Goal: Task Accomplishment & Management: Manage account settings

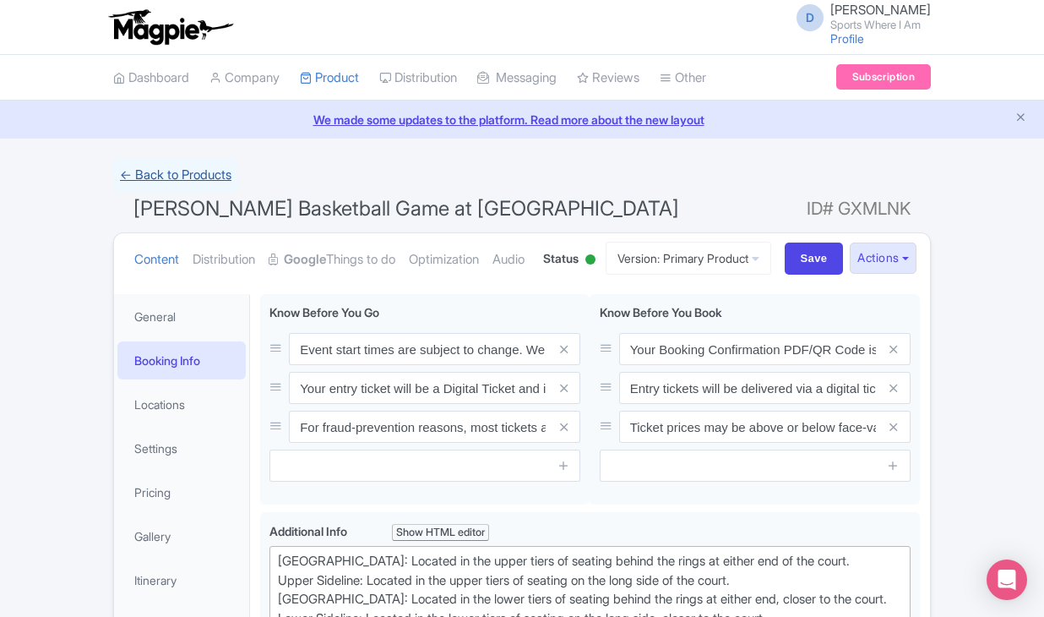
click at [157, 159] on link "← Back to Products" at bounding box center [175, 175] width 125 height 33
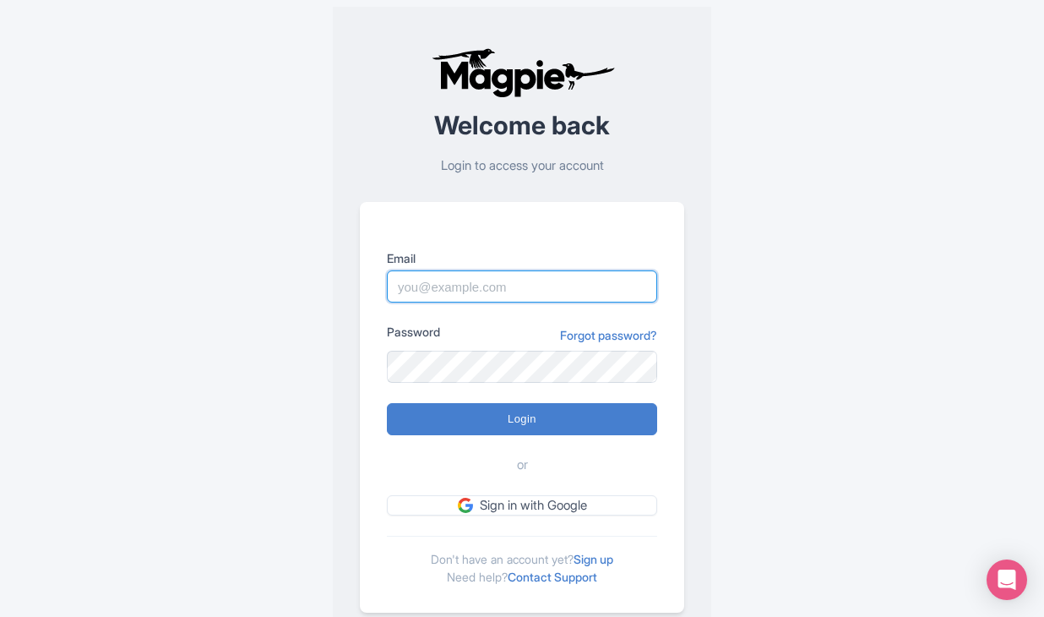
type input "dan.hughes@sportswhereiam.com"
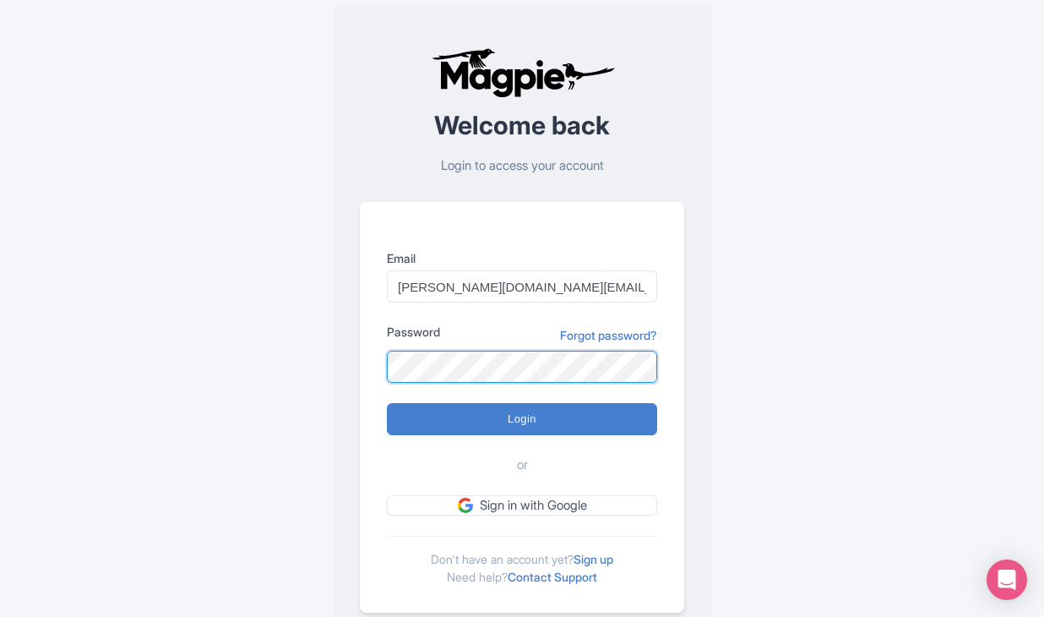
click at [522, 418] on input "Login" at bounding box center [522, 419] width 270 height 32
type input "Logging in..."
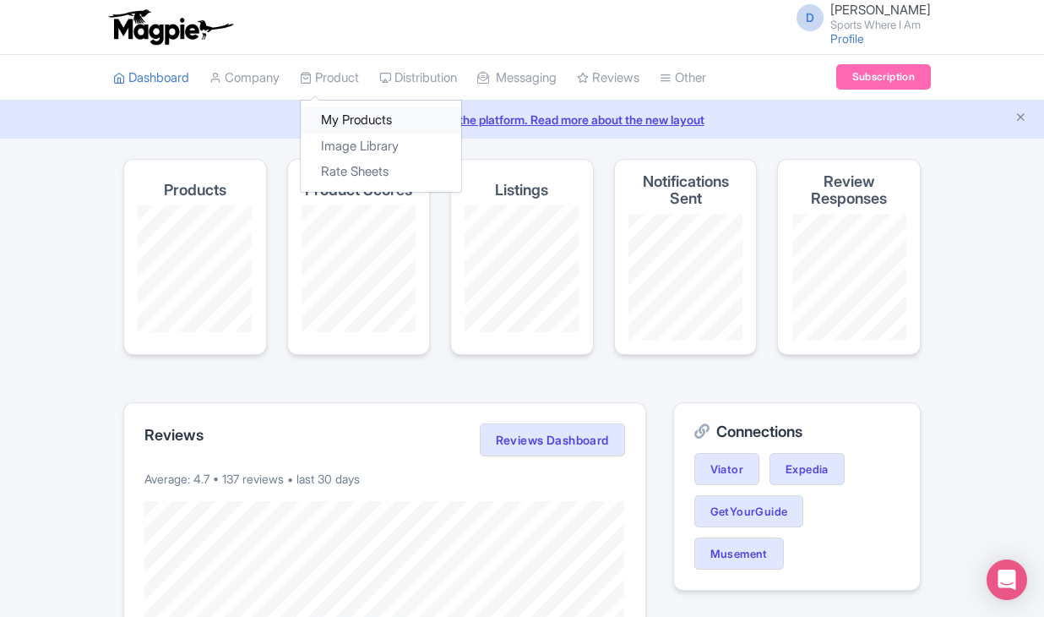
click at [341, 117] on link "My Products" at bounding box center [381, 120] width 161 height 26
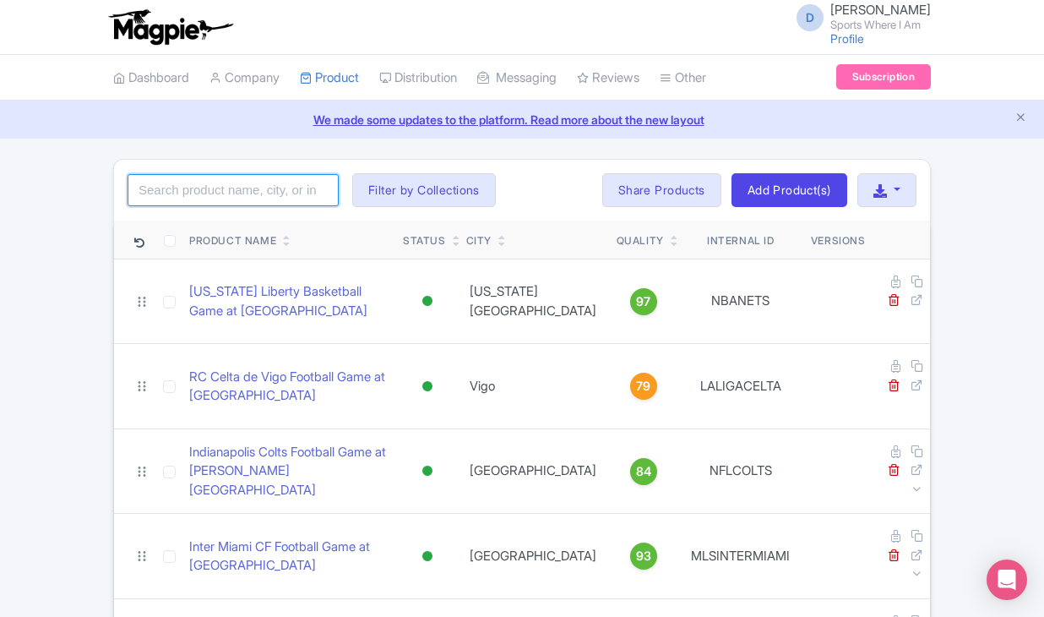
click at [177, 199] on input "search" at bounding box center [233, 190] width 211 height 32
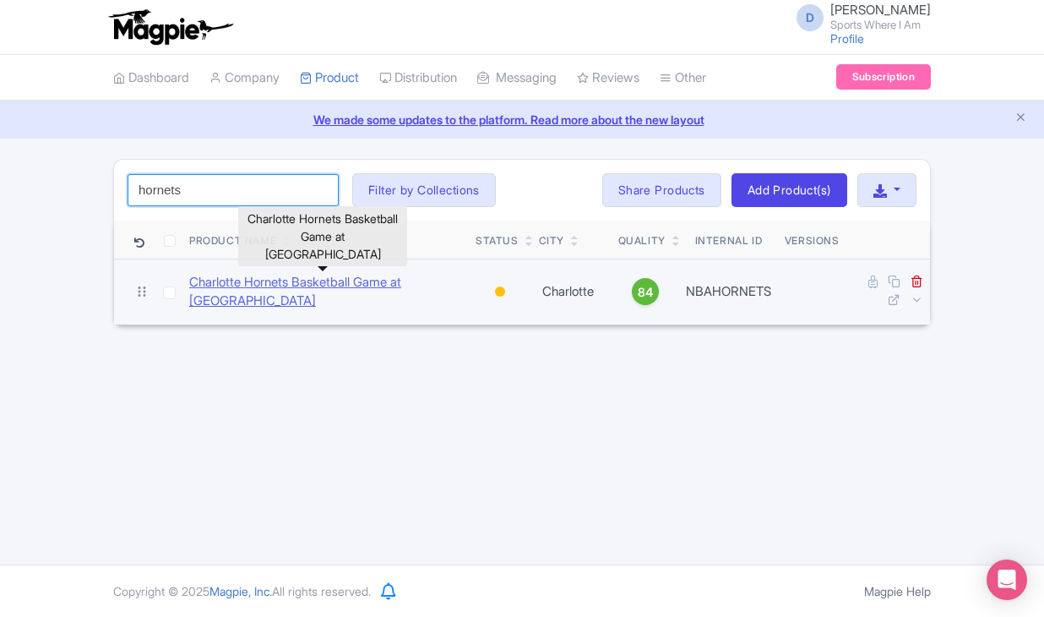
type input "hornets"
click at [223, 294] on link "Charlotte Hornets Basketball Game at [GEOGRAPHIC_DATA]" at bounding box center [325, 292] width 273 height 38
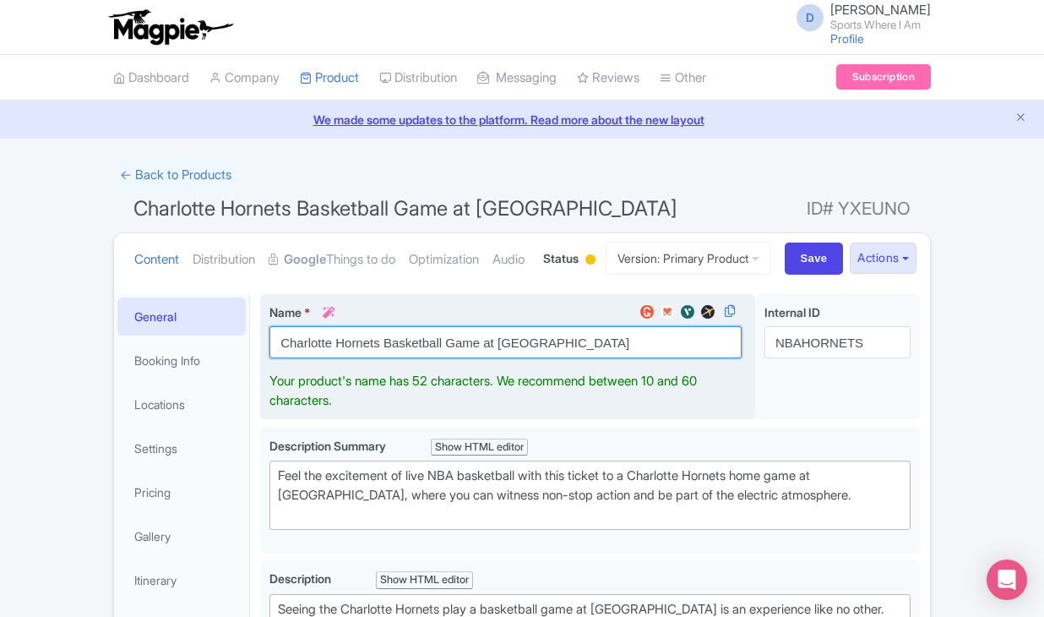
click at [343, 358] on input "Charlotte Hornets Basketball Game at [GEOGRAPHIC_DATA]" at bounding box center [505, 342] width 472 height 32
click at [343, 358] on input "Charlotte Hornets Basketball Game at Spectrum Center" at bounding box center [505, 342] width 472 height 32
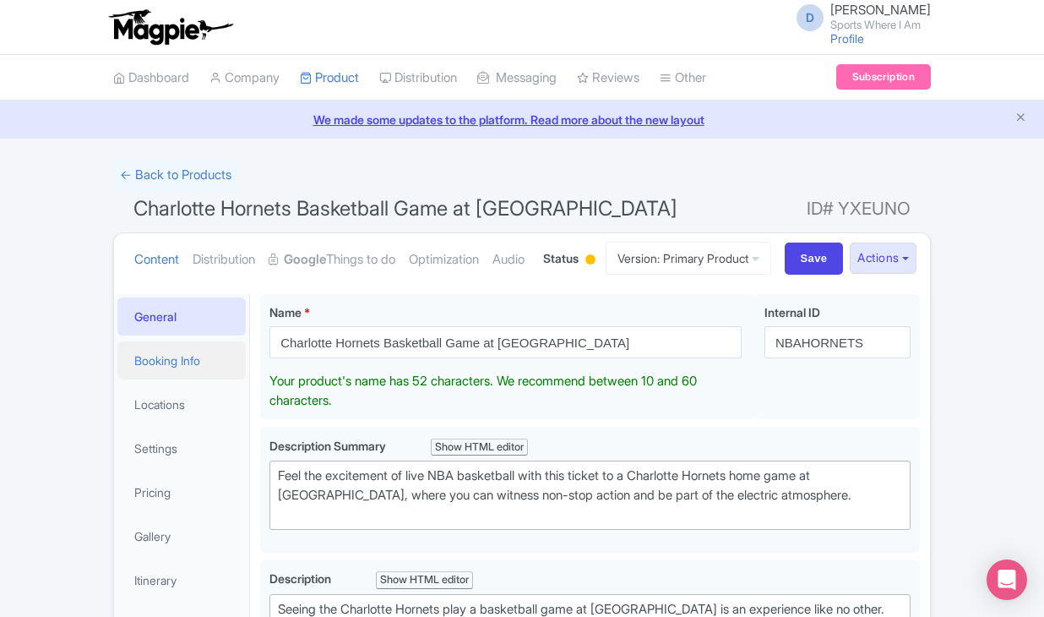
click at [202, 379] on link "Booking Info" at bounding box center [181, 360] width 128 height 38
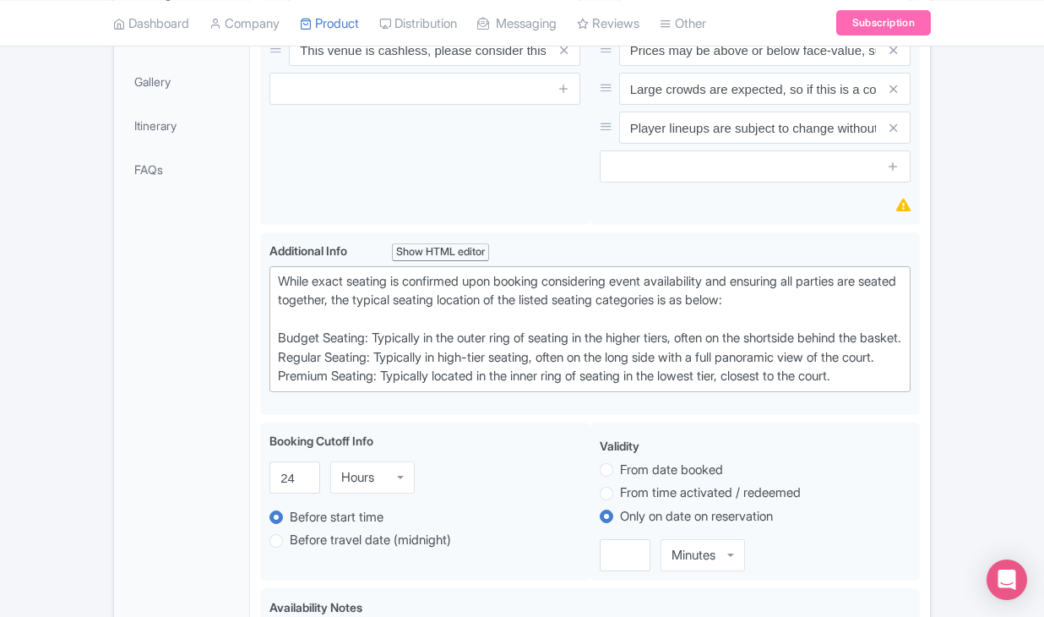
scroll to position [287, 0]
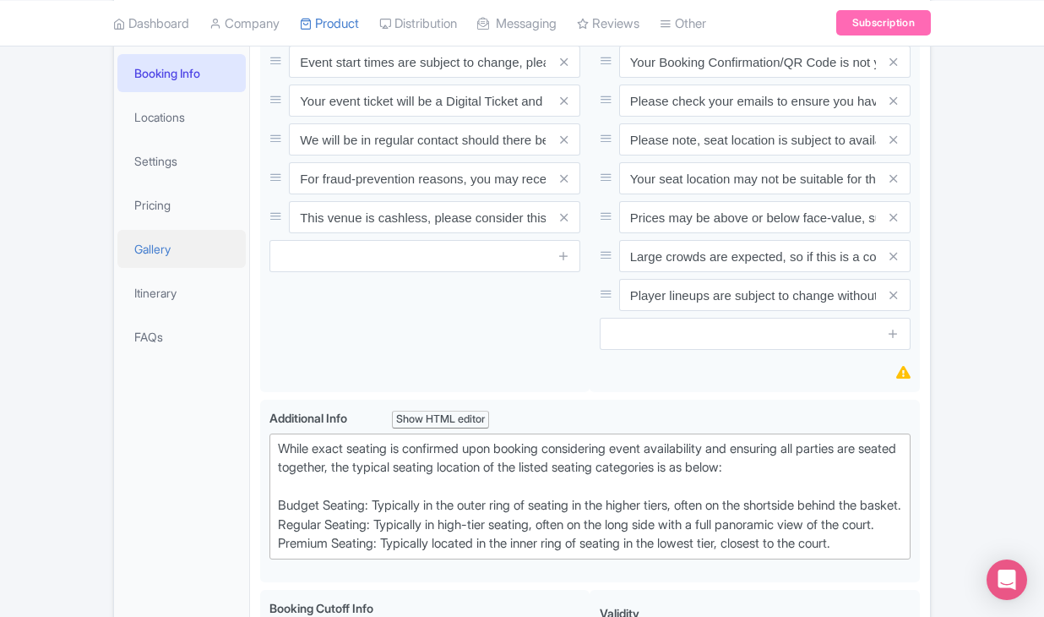
click at [191, 268] on link "Gallery" at bounding box center [181, 249] width 128 height 38
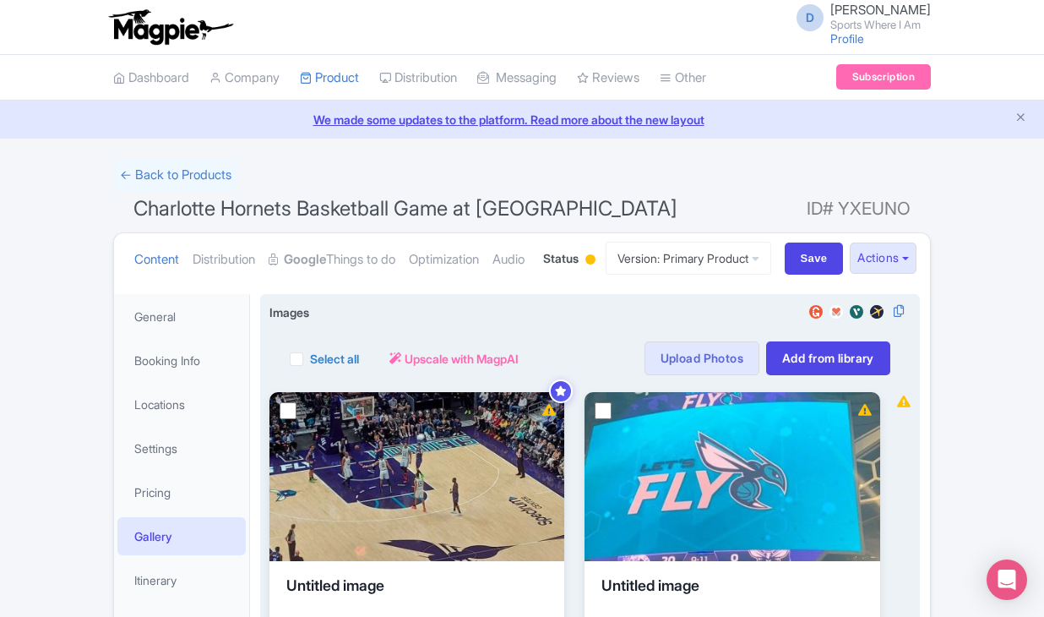
scroll to position [0, 0]
click at [310, 367] on label "Select all" at bounding box center [334, 359] width 49 height 18
click at [310, 359] on input "Select all" at bounding box center [315, 353] width 11 height 11
checkbox input "true"
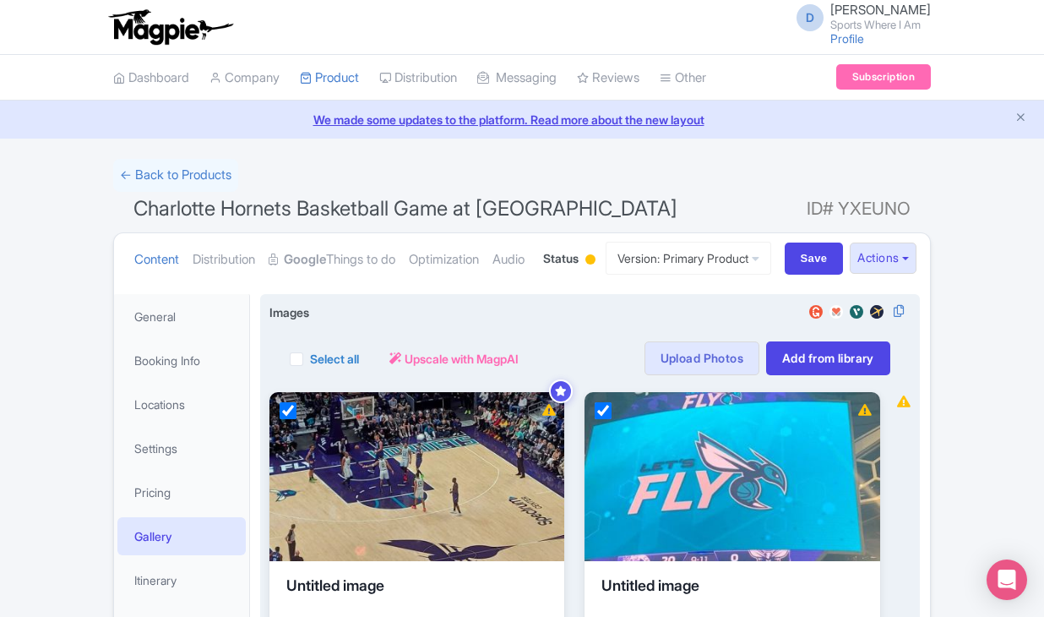
checkbox input "true"
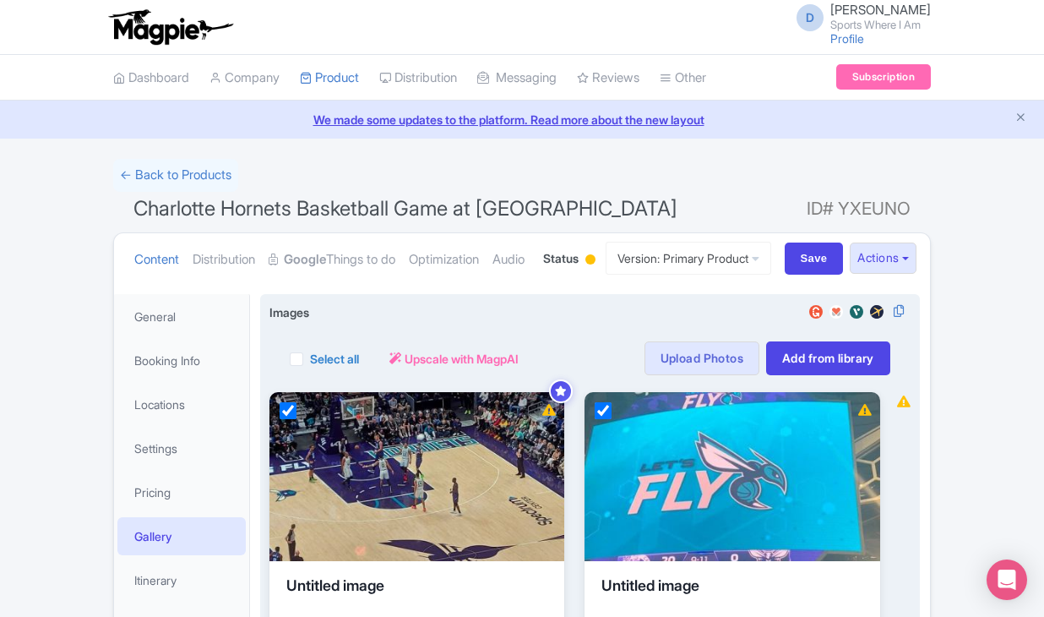
checkbox input "true"
click at [432, 375] on button "Actions" at bounding box center [409, 358] width 67 height 34
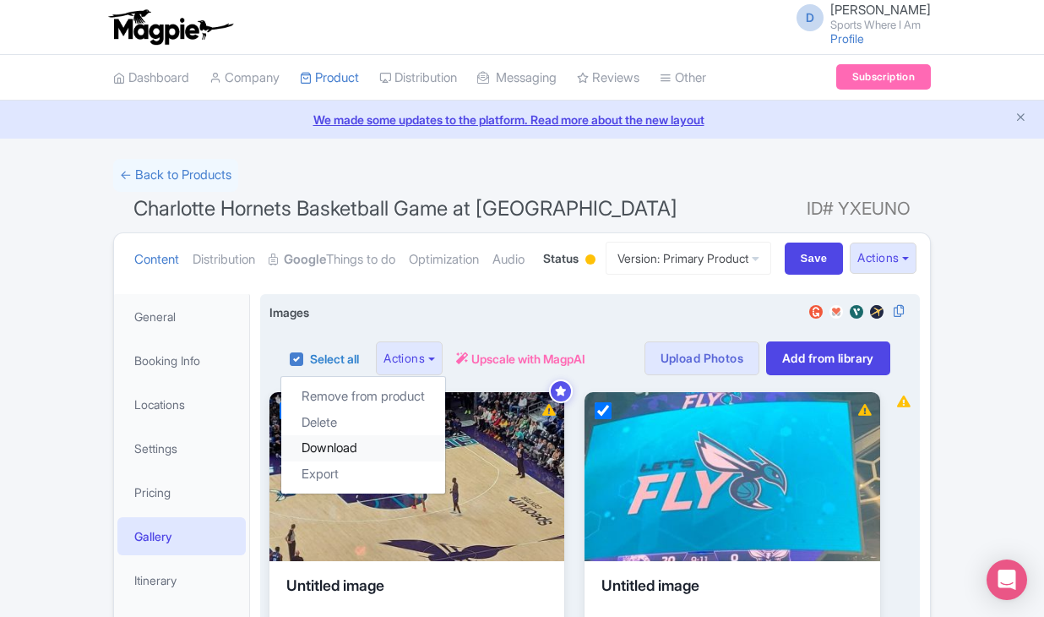
click at [396, 461] on link "Download" at bounding box center [363, 448] width 164 height 26
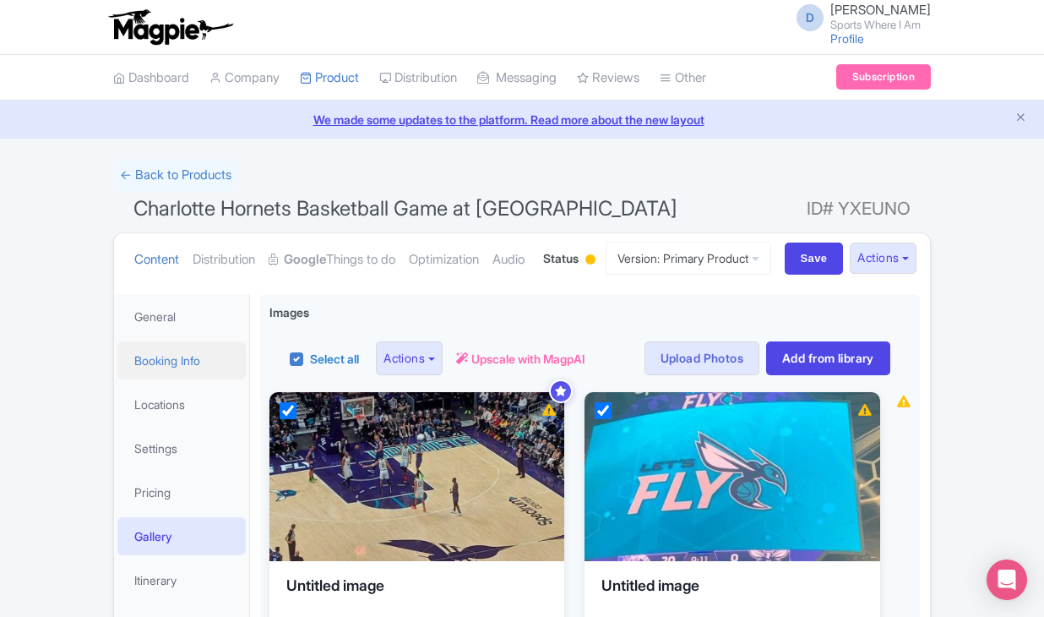
click at [166, 379] on link "Booking Info" at bounding box center [181, 360] width 128 height 38
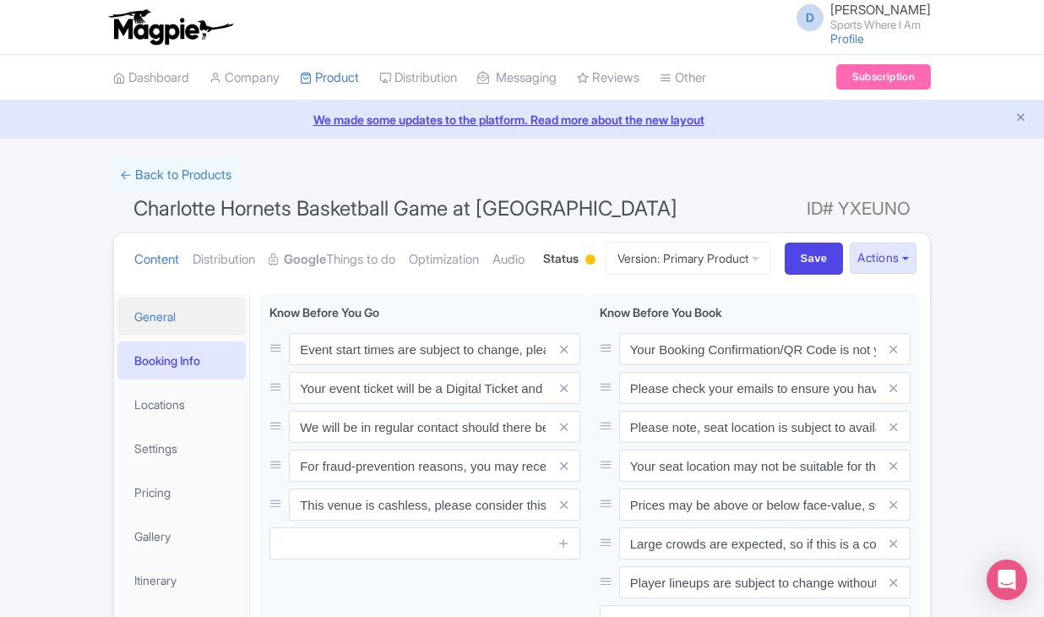
click at [172, 335] on link "General" at bounding box center [181, 316] width 128 height 38
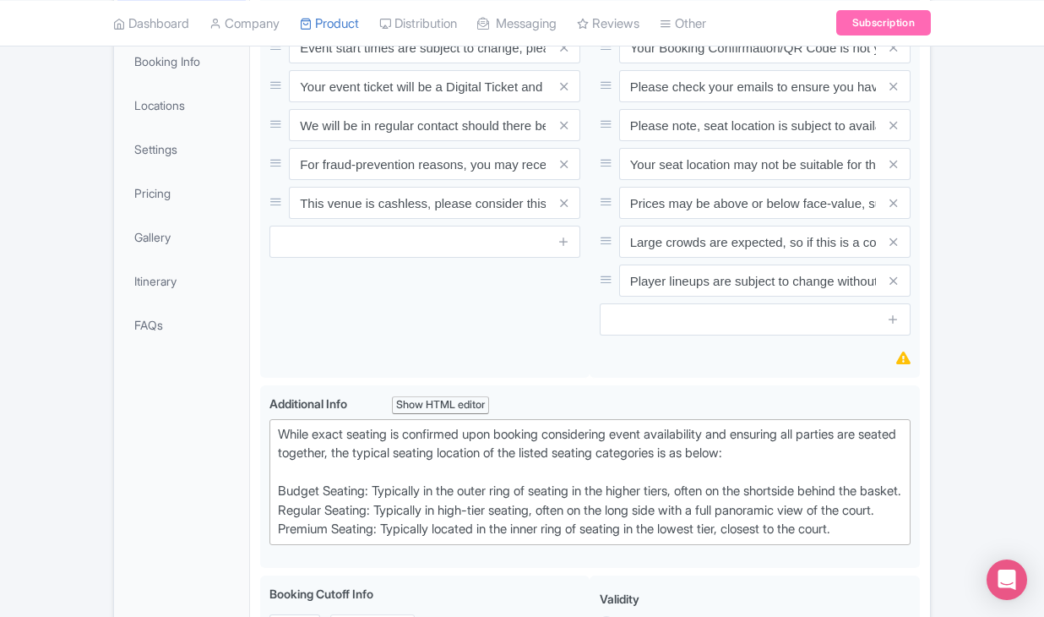
scroll to position [304, 0]
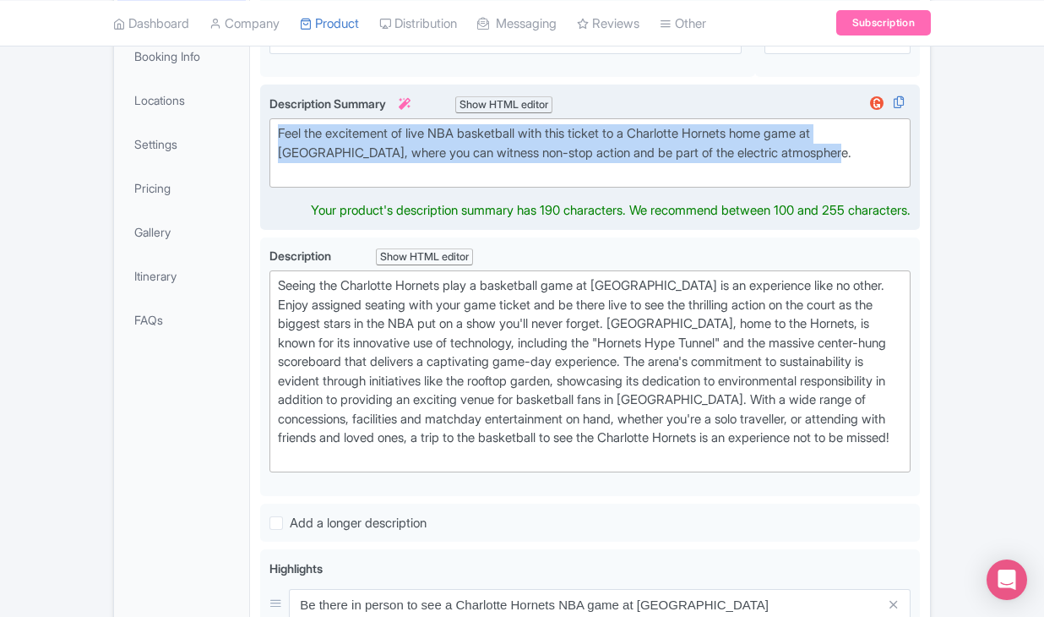
drag, startPoint x: 277, startPoint y: 191, endPoint x: 857, endPoint y: 215, distance: 580.0
click at [857, 188] on trix-editor "Feel the excitement of live NBA basketball with this ticket to a Charlotte Horn…" at bounding box center [589, 152] width 641 height 69
type trix-editor "<div>Feel the excitement of live NBA basketball with this ticket to a Charlotte…"
copy div "Feel the excitement of live NBA basketball with this ticket to a Charlotte Horn…"
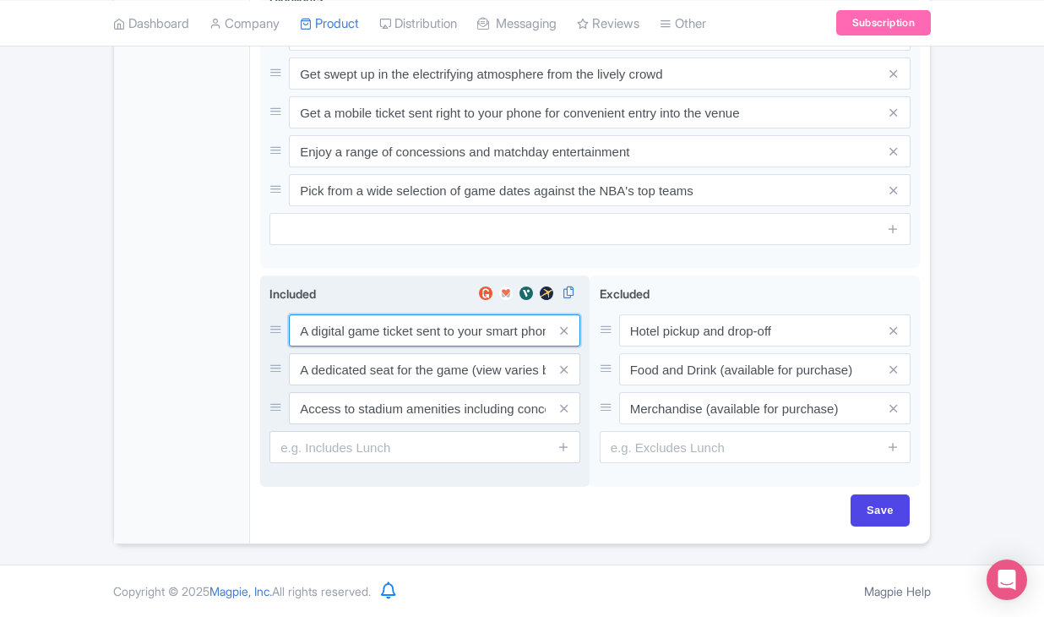
scroll to position [929, 0]
click at [366, 329] on input "A digital game ticket sent to your smart phone" at bounding box center [434, 330] width 291 height 32
click at [380, 346] on input "A dedicated seat for the game (view varies by seat category)" at bounding box center [434, 330] width 291 height 32
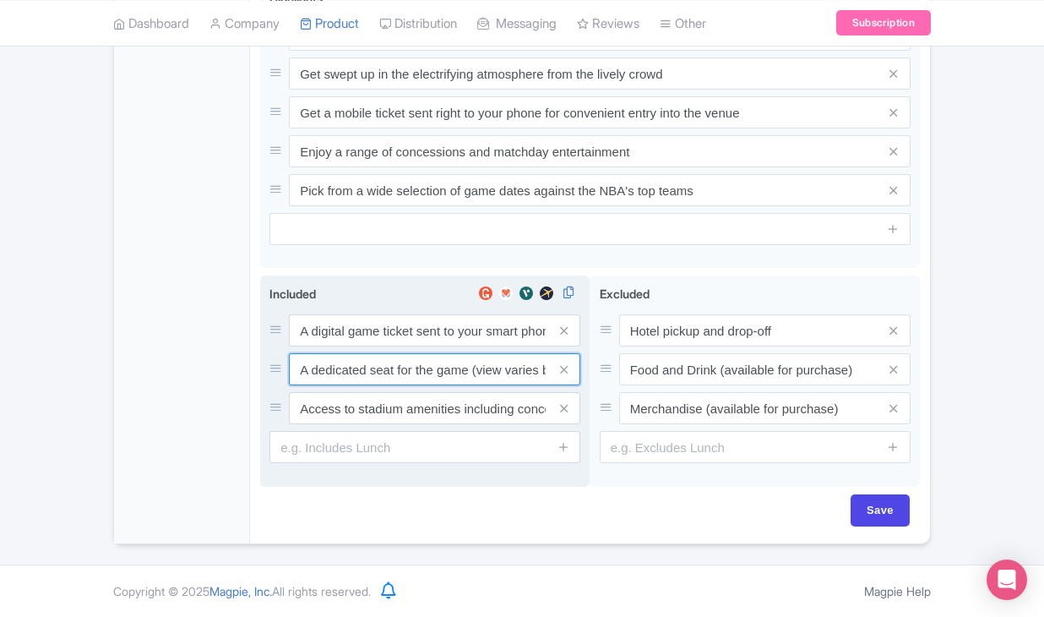
click at [380, 346] on input "A dedicated seat for the game (view varies by seat category)" at bounding box center [434, 330] width 291 height 32
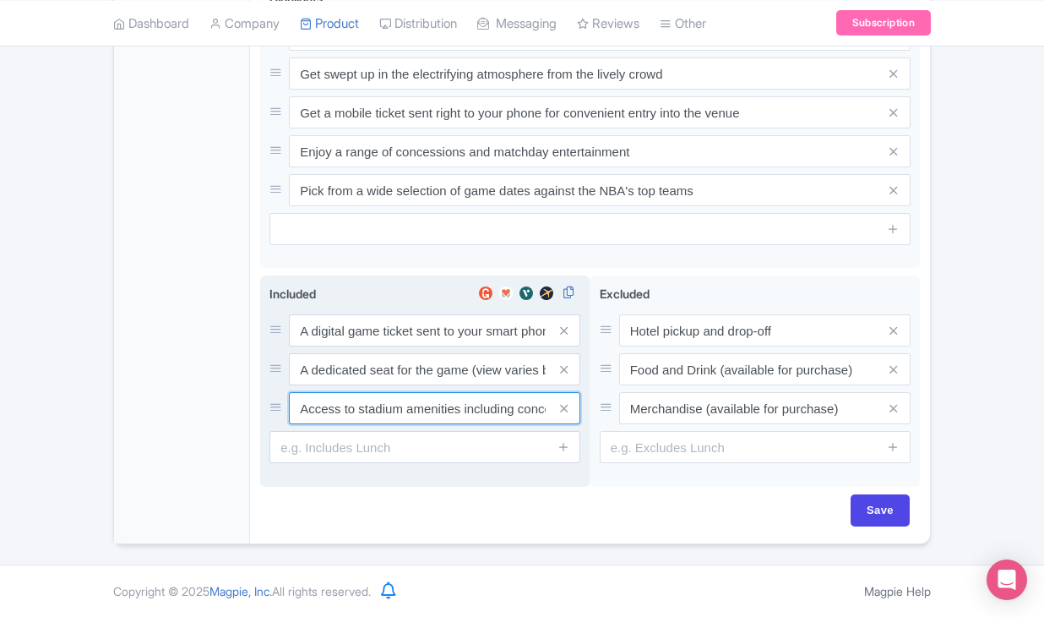
click at [377, 346] on input "Access to stadium amenities including concessions and matchday activations" at bounding box center [434, 330] width 291 height 32
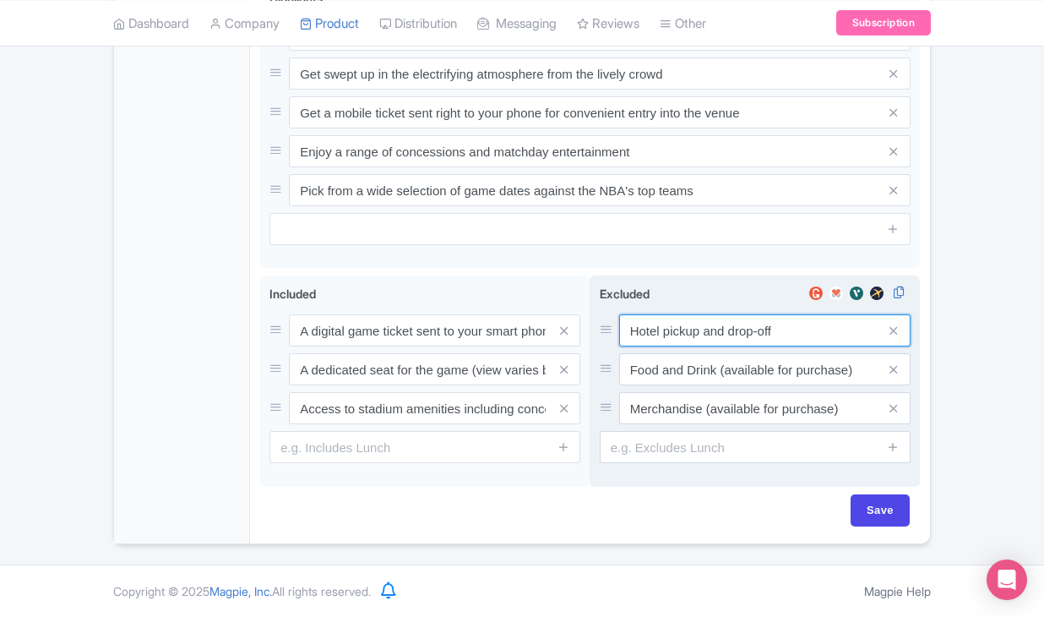
click at [646, 328] on input "Hotel pickup and drop-off" at bounding box center [764, 330] width 291 height 32
click at [691, 346] on input "Food and Drink (available for purchase)" at bounding box center [764, 330] width 291 height 32
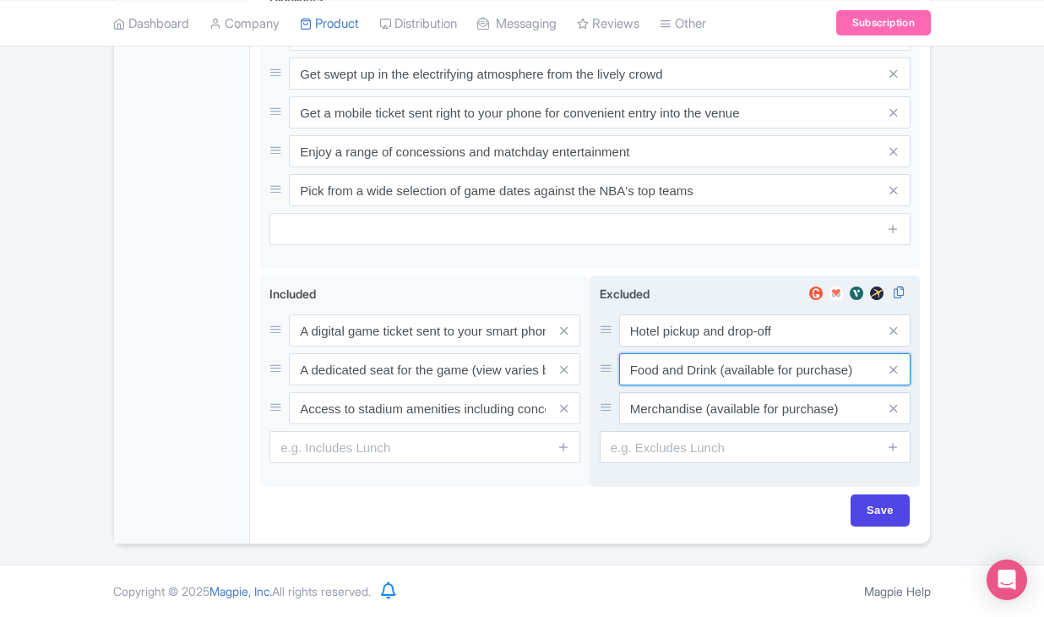
click at [691, 346] on input "Food and Drink (available for purchase)" at bounding box center [764, 330] width 291 height 32
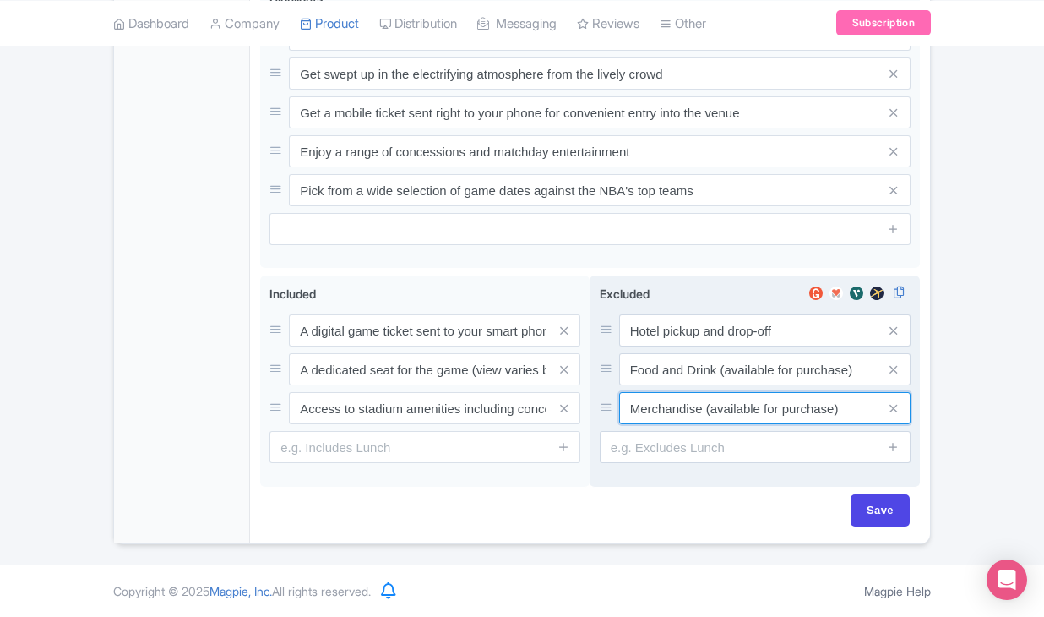
click at [650, 346] on input "Merchandise (available for purchase)" at bounding box center [764, 330] width 291 height 32
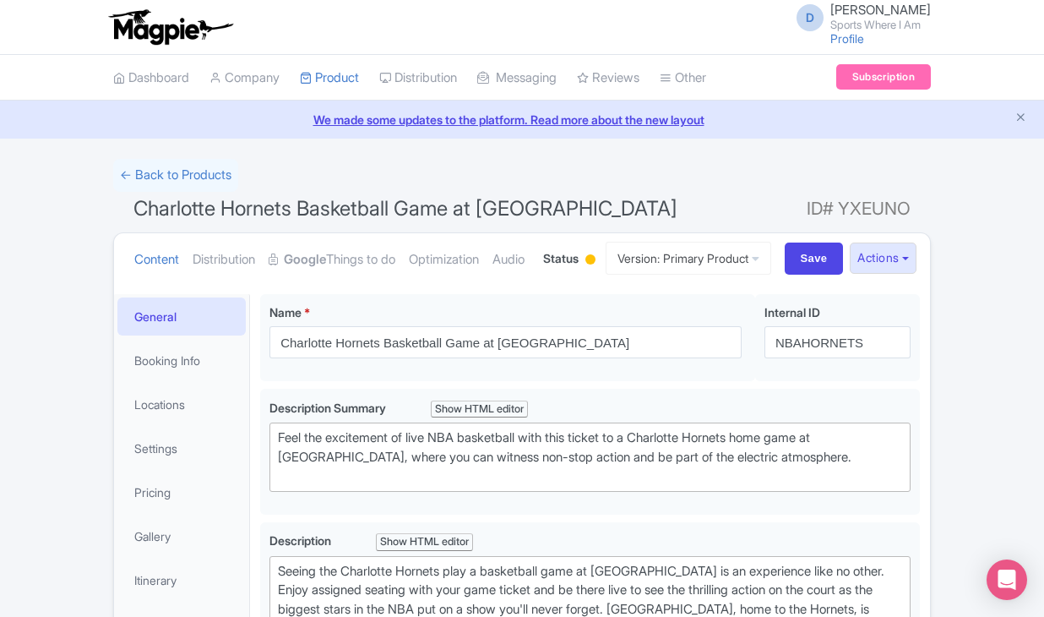
scroll to position [0, 0]
click at [205, 171] on link "← Back to Products" at bounding box center [175, 175] width 125 height 33
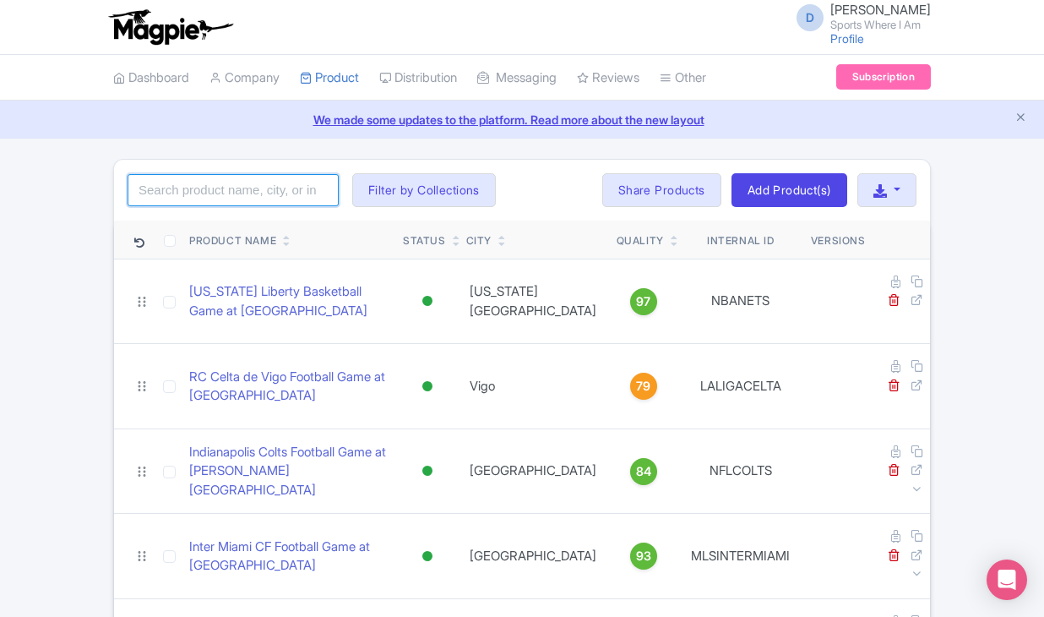
click at [234, 196] on input "search" at bounding box center [233, 190] width 211 height 32
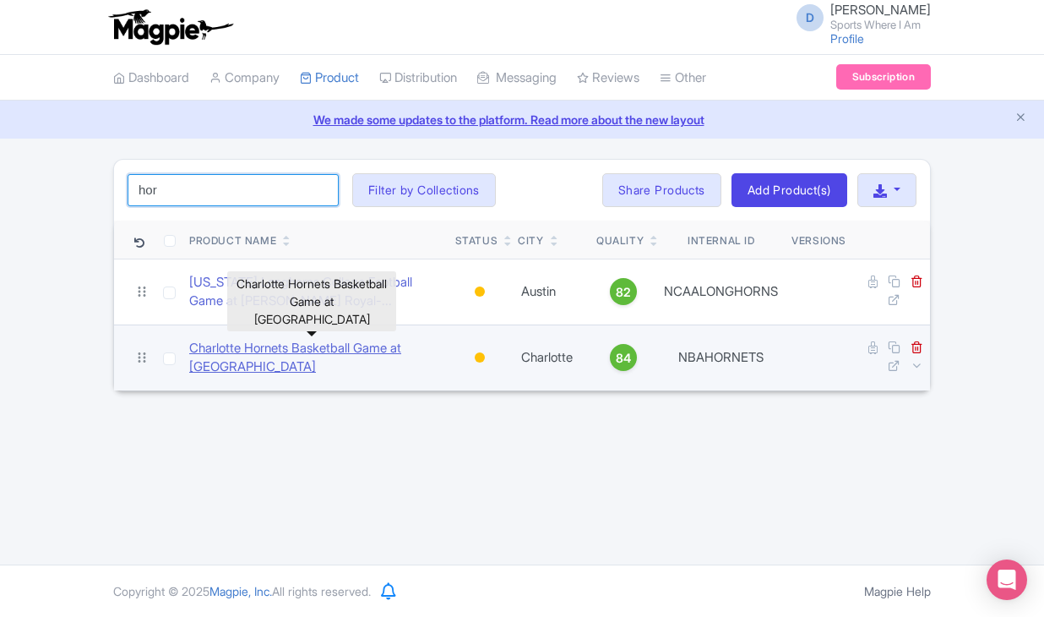
type input "hor"
click at [235, 361] on link "Charlotte Hornets Basketball Game at [GEOGRAPHIC_DATA]" at bounding box center [315, 358] width 253 height 38
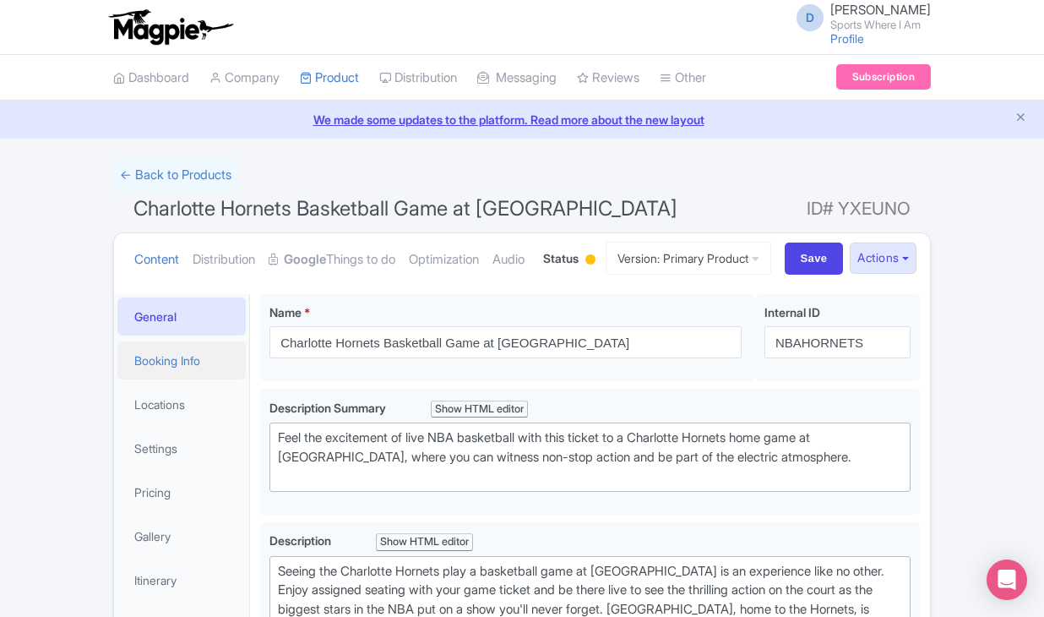
click at [189, 379] on link "Booking Info" at bounding box center [181, 360] width 128 height 38
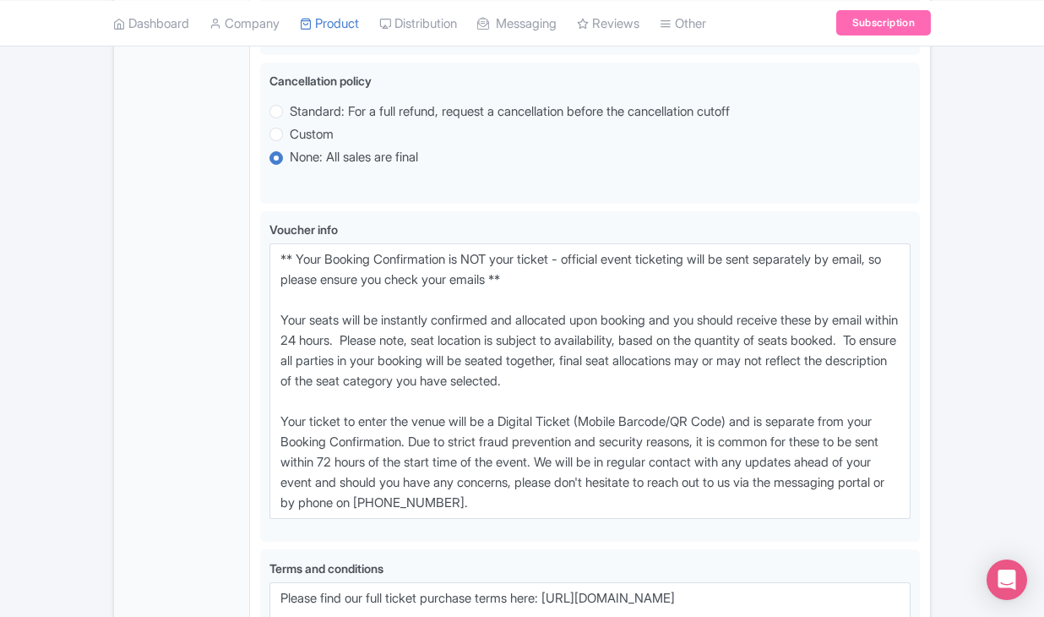
scroll to position [1145, 0]
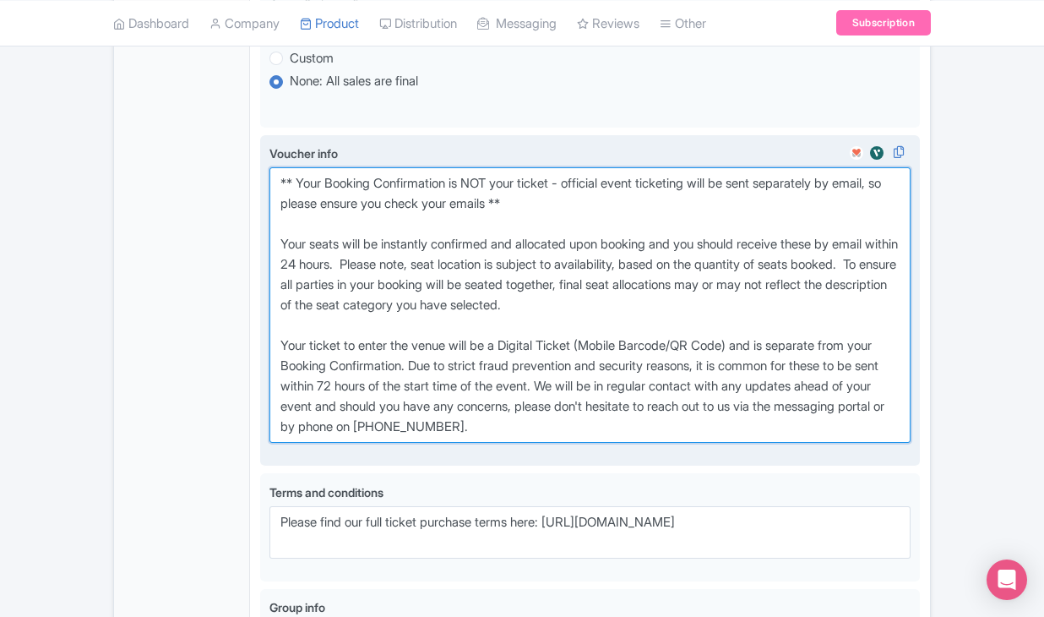
drag, startPoint x: 280, startPoint y: 276, endPoint x: 652, endPoint y: 526, distance: 448.0
click at [652, 443] on textarea "** Your Booking Confirmation is NOT your ticket - official event ticketing will…" at bounding box center [589, 304] width 641 height 275
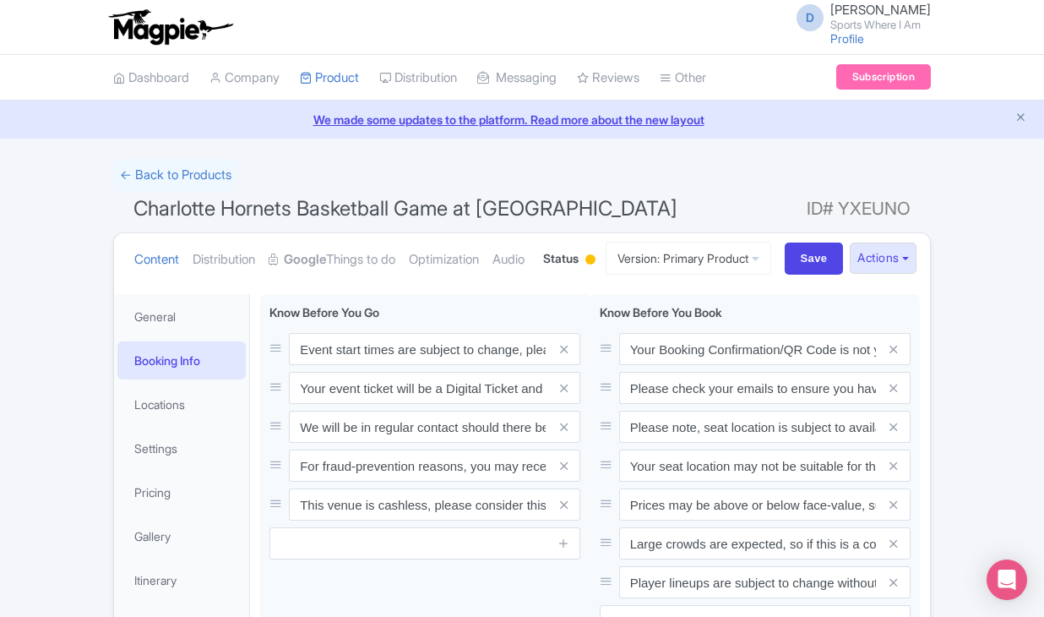
scroll to position [0, 0]
click at [194, 163] on link "← Back to Products" at bounding box center [175, 175] width 125 height 33
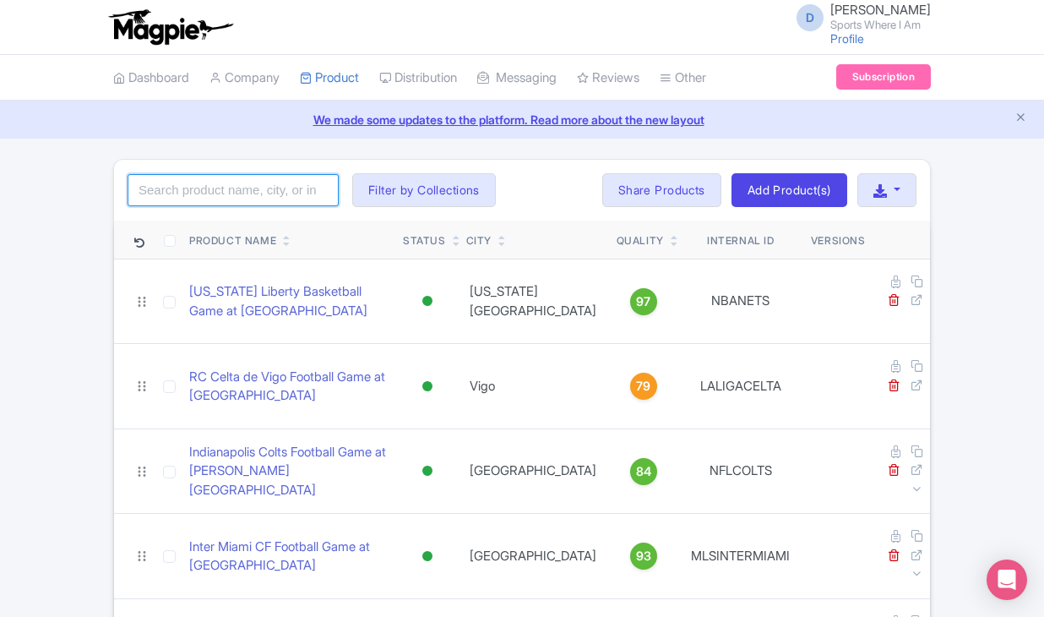
click at [245, 185] on input "search" at bounding box center [233, 190] width 211 height 32
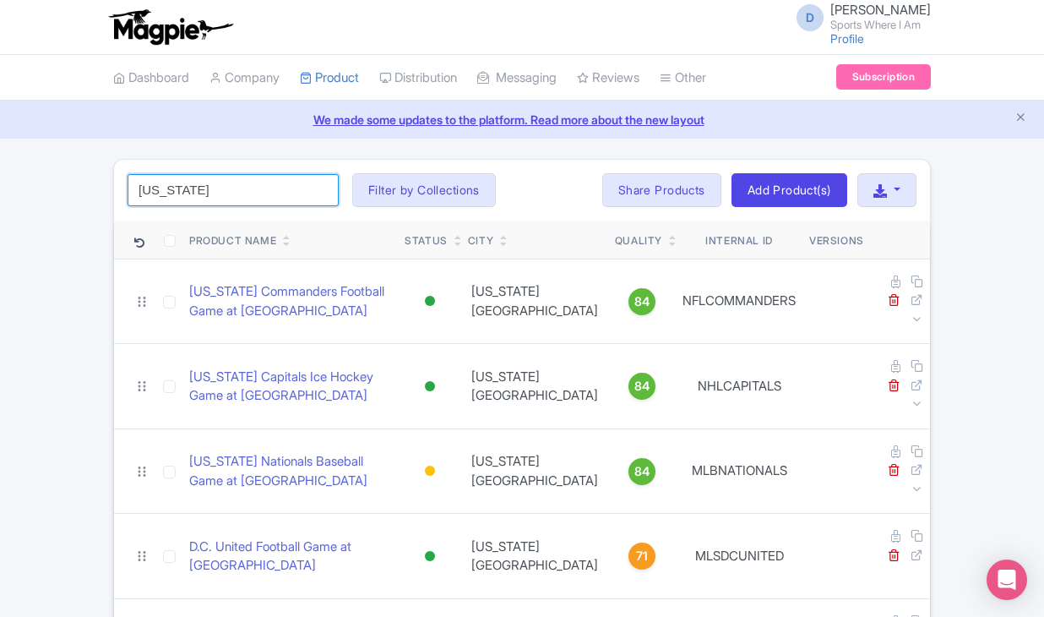
type input "Washington"
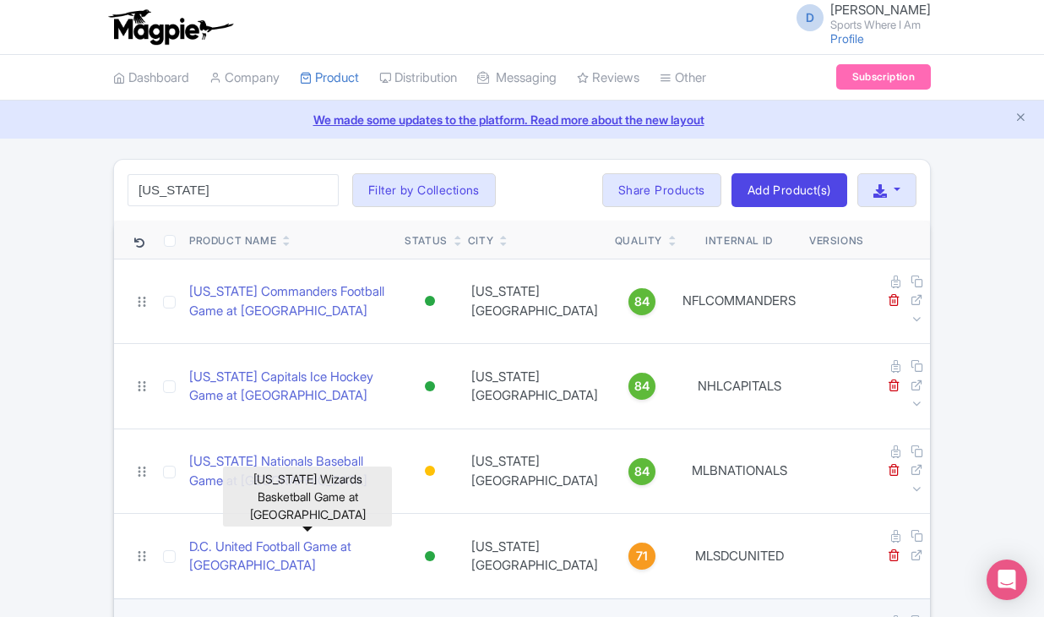
drag, startPoint x: 245, startPoint y: 185, endPoint x: 253, endPoint y: 558, distance: 373.5
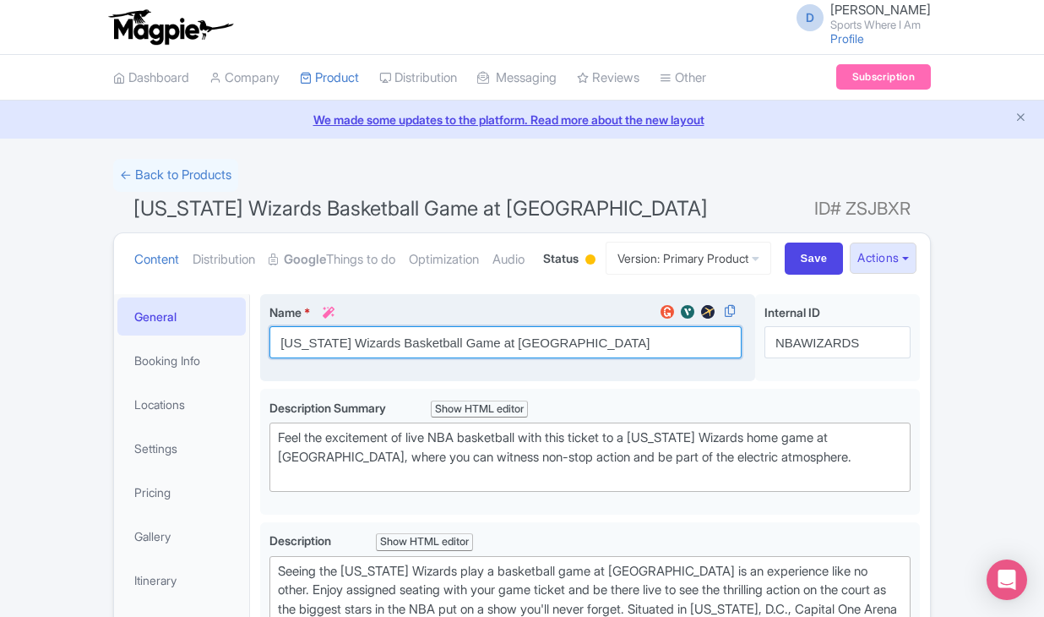
click at [324, 358] on input "[US_STATE] Wizards Basketball Game at [GEOGRAPHIC_DATA]" at bounding box center [505, 342] width 472 height 32
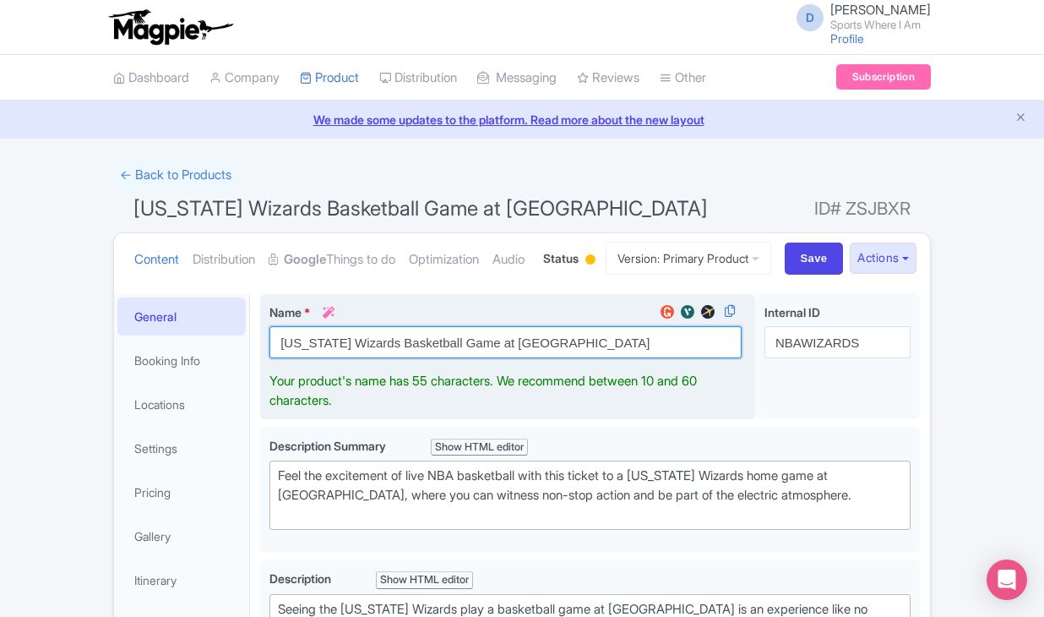
click at [324, 358] on input "[US_STATE] Wizards Basketball Game at [GEOGRAPHIC_DATA]" at bounding box center [505, 342] width 472 height 32
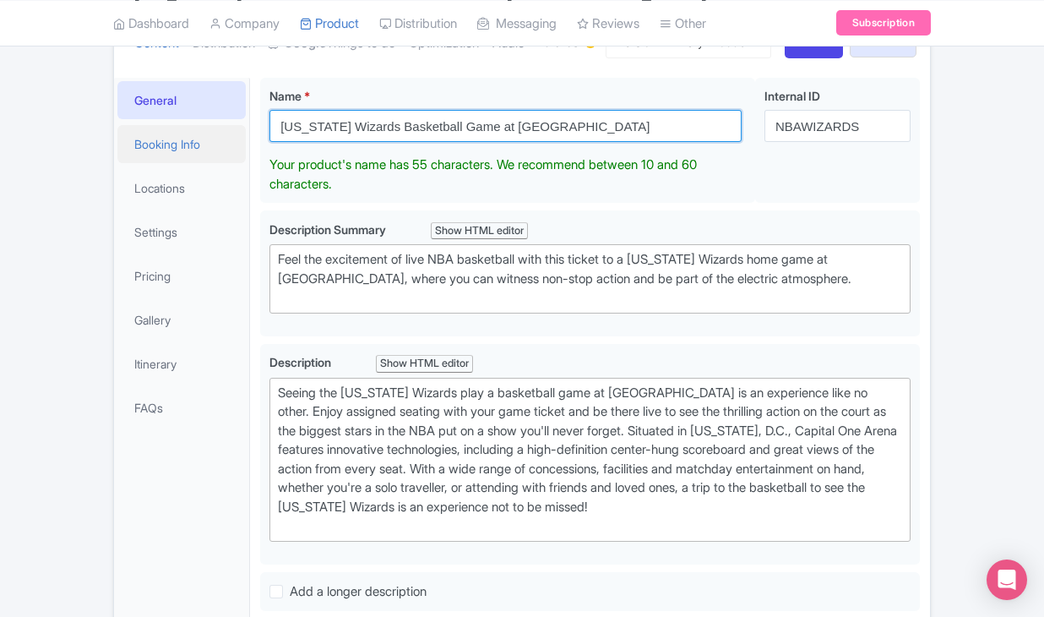
scroll to position [350, 0]
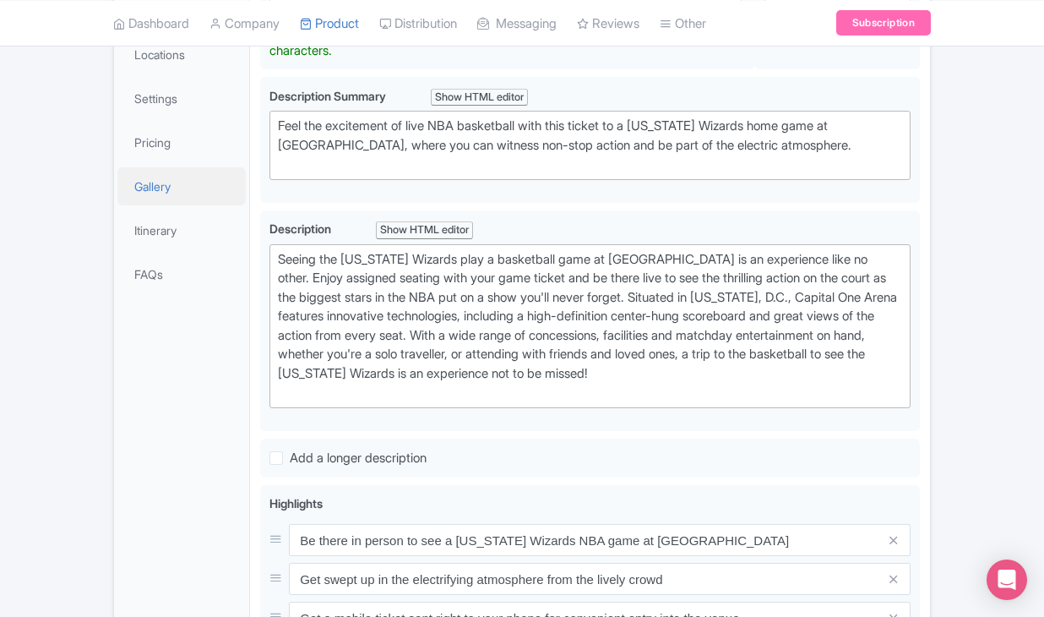
click at [173, 205] on link "Gallery" at bounding box center [181, 186] width 128 height 38
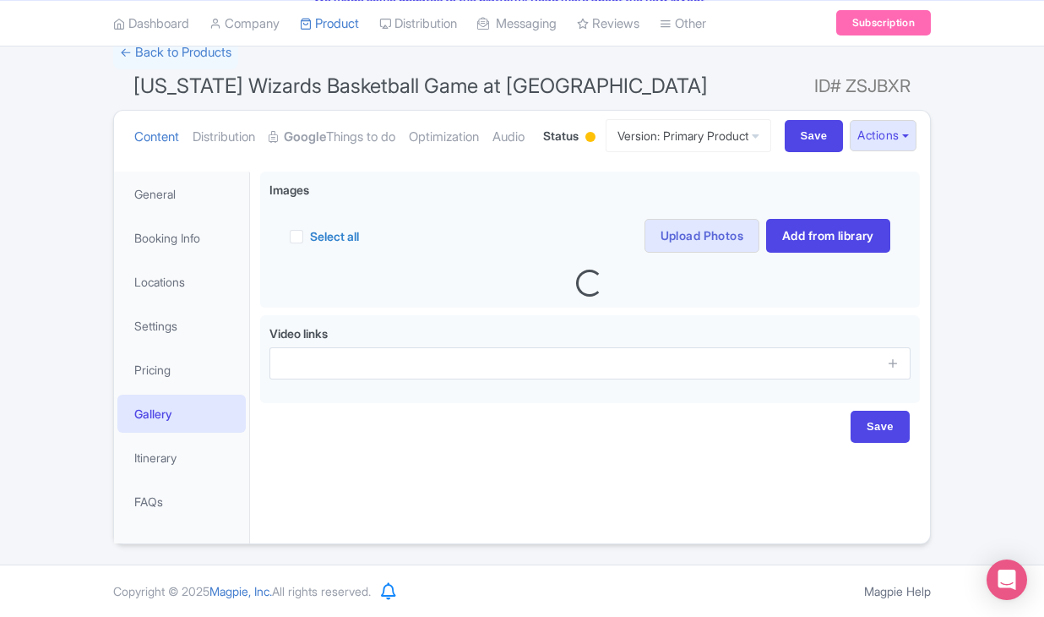
scroll to position [186, 0]
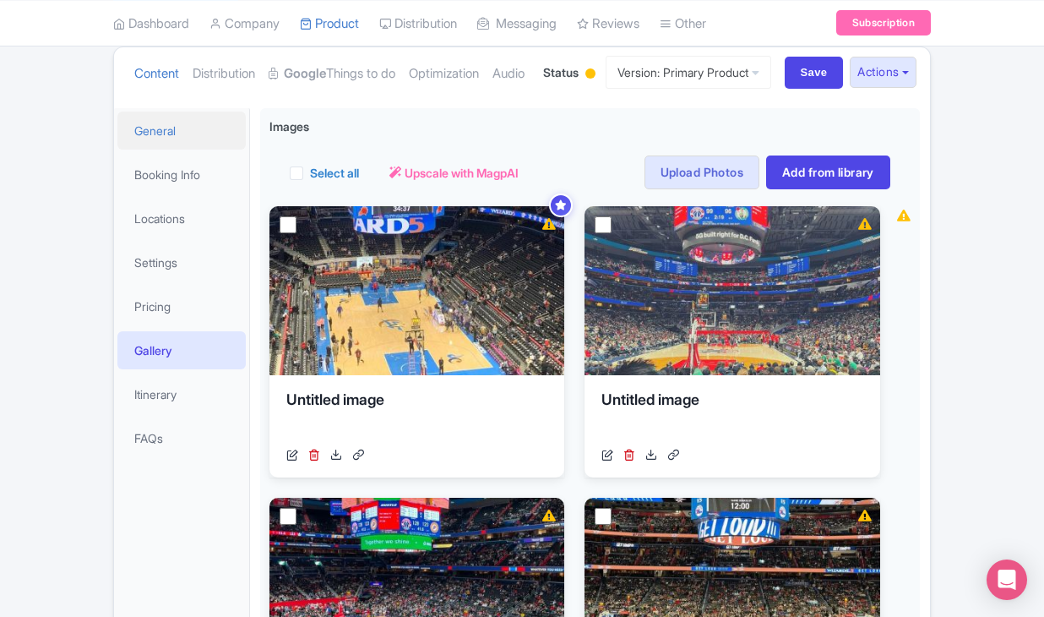
click at [178, 150] on link "General" at bounding box center [181, 131] width 128 height 38
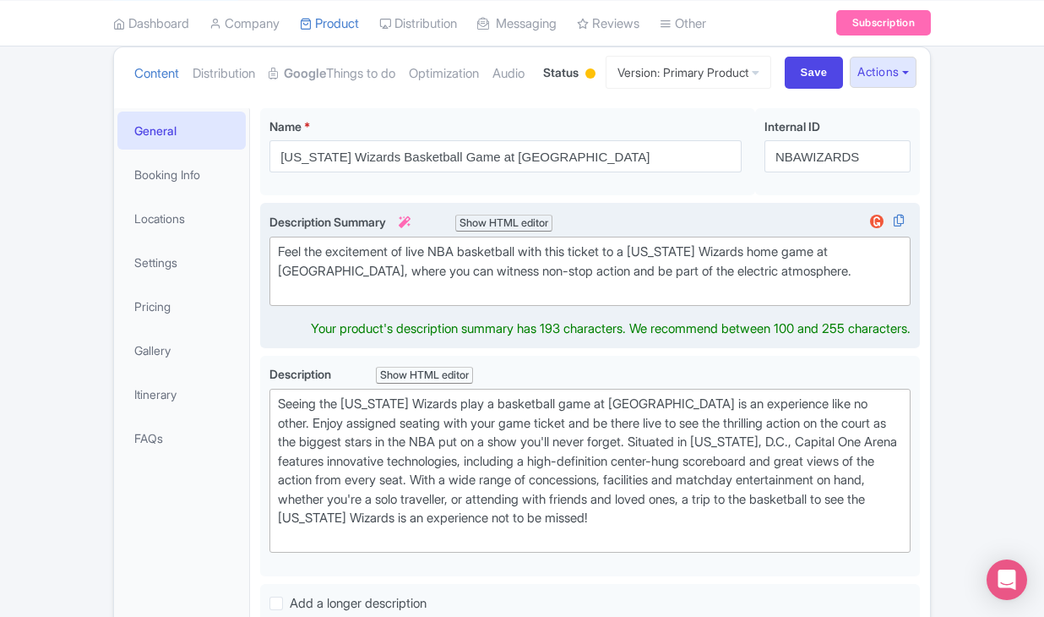
click at [316, 303] on trix-editor "Feel the excitement of live NBA basketball with this ticket to a Washington Wiz…" at bounding box center [589, 271] width 641 height 69
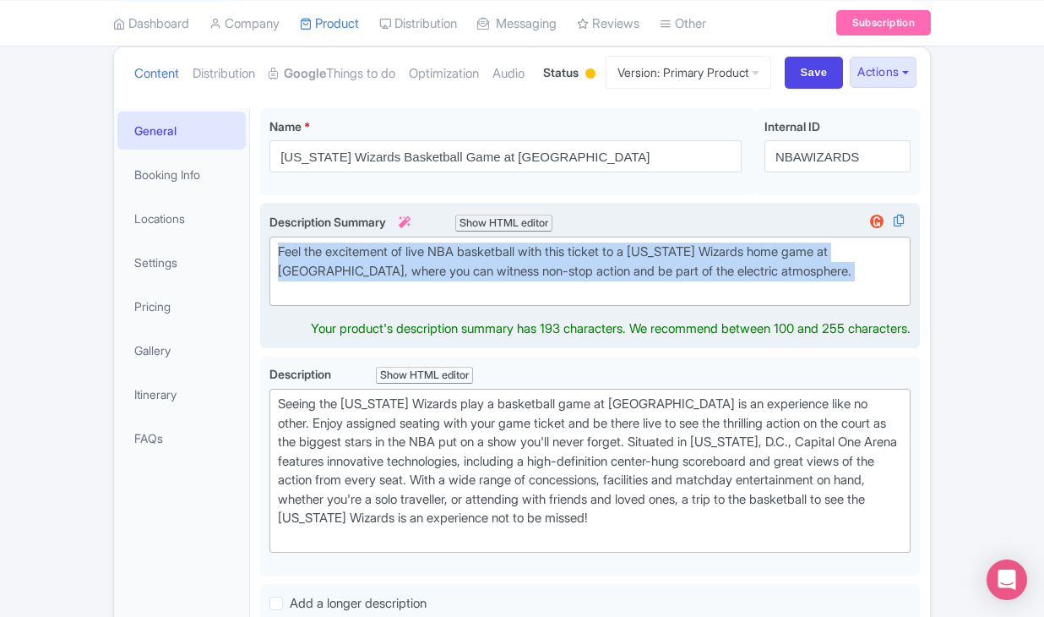
click at [316, 303] on trix-editor "Feel the excitement of live NBA basketball with this ticket to a Washington Wiz…" at bounding box center [589, 271] width 641 height 69
type trix-editor "<div>Feel the excitement of live NBA basketball with this ticket to a Washingto…"
copy div "Feel the excitement of live NBA basketball with this ticket to a Washington Wiz…"
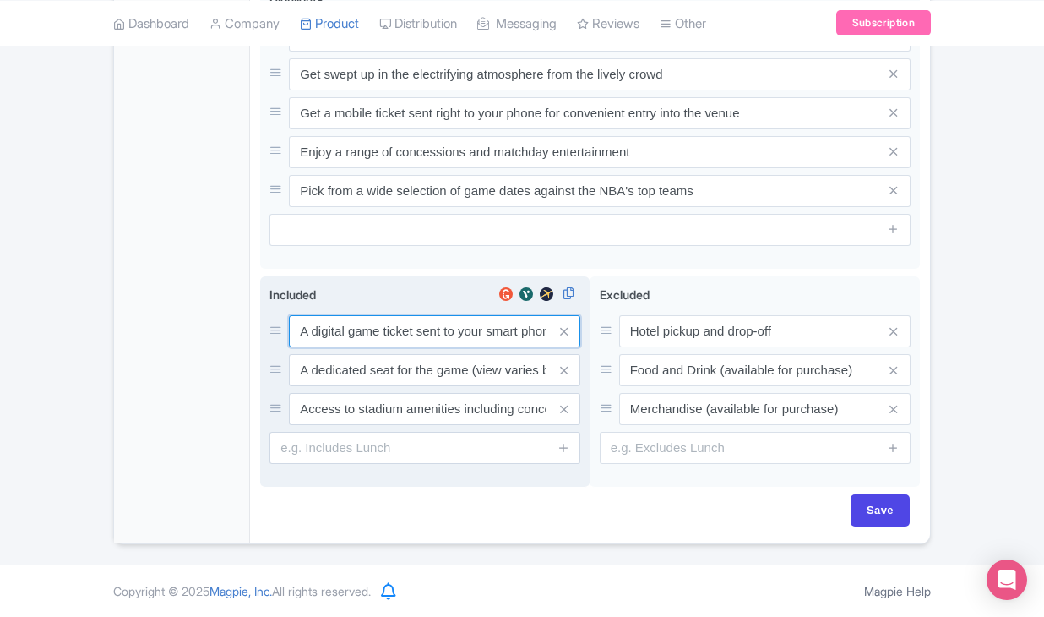
scroll to position [874, 0]
click at [371, 324] on input "A digital game ticket sent to your smart phone" at bounding box center [434, 330] width 291 height 32
click at [460, 346] on input "A dedicated seat for the game (view varies by seat category)" at bounding box center [434, 330] width 291 height 32
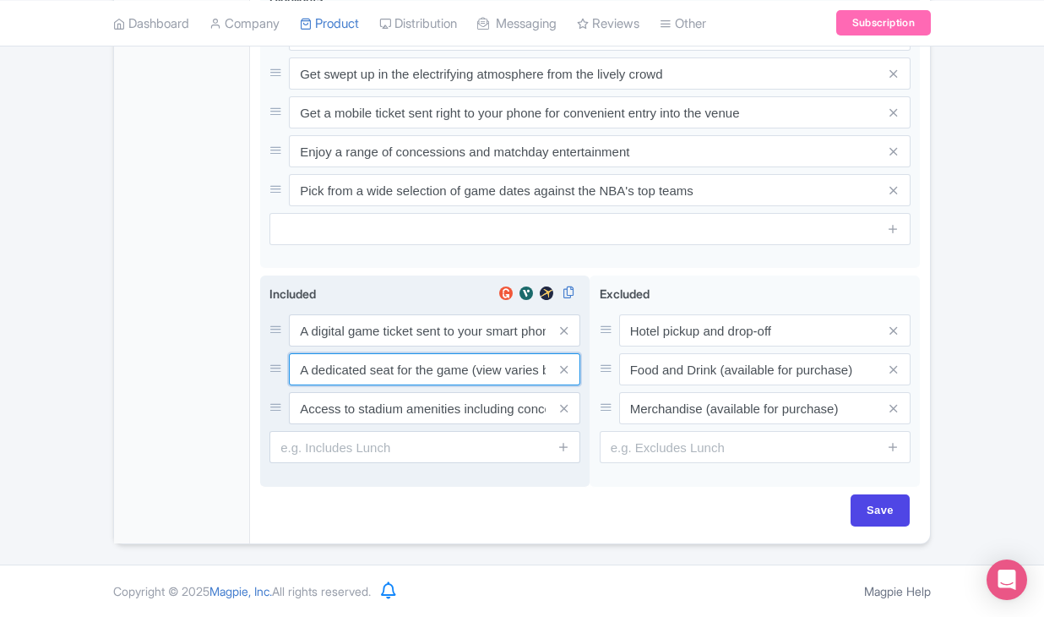
click at [460, 346] on input "A dedicated seat for the game (view varies by seat category)" at bounding box center [434, 330] width 291 height 32
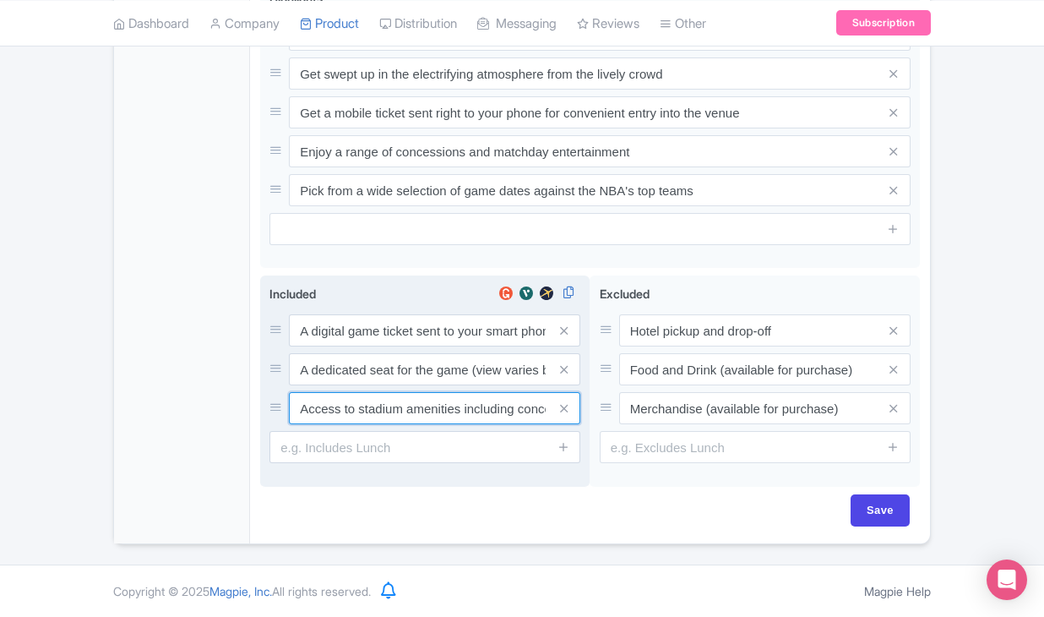
click at [373, 346] on input "Access to stadium amenities including concessions and matchday activations" at bounding box center [434, 330] width 291 height 32
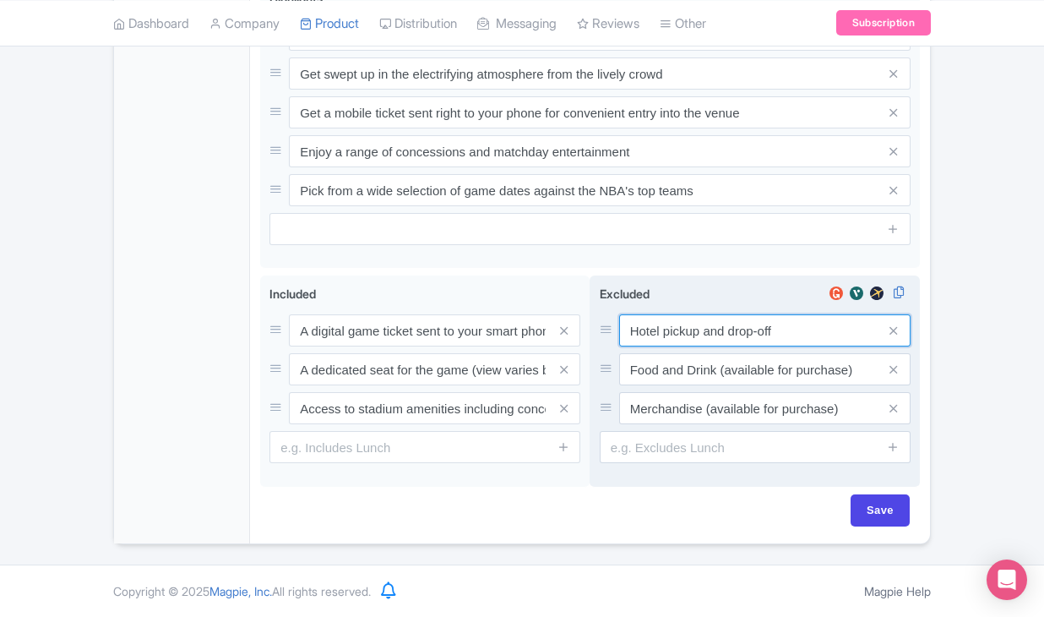
click at [656, 337] on input "Hotel pickup and drop-off" at bounding box center [764, 330] width 291 height 32
click at [667, 346] on input "Food and Drink (available for purchase)" at bounding box center [764, 330] width 291 height 32
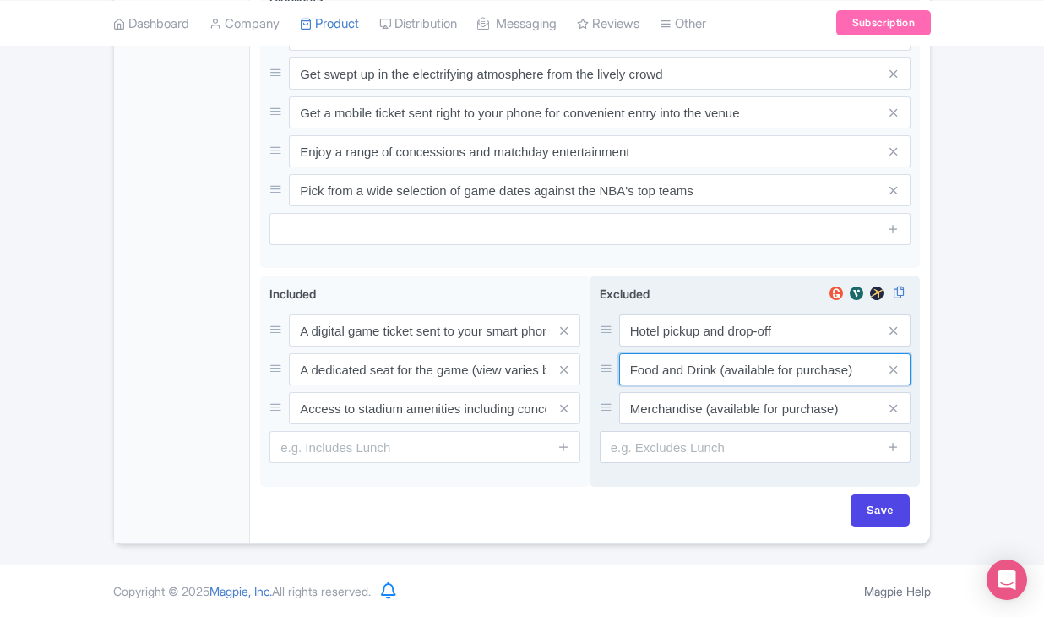
click at [667, 346] on input "Food and Drink (available for purchase)" at bounding box center [764, 330] width 291 height 32
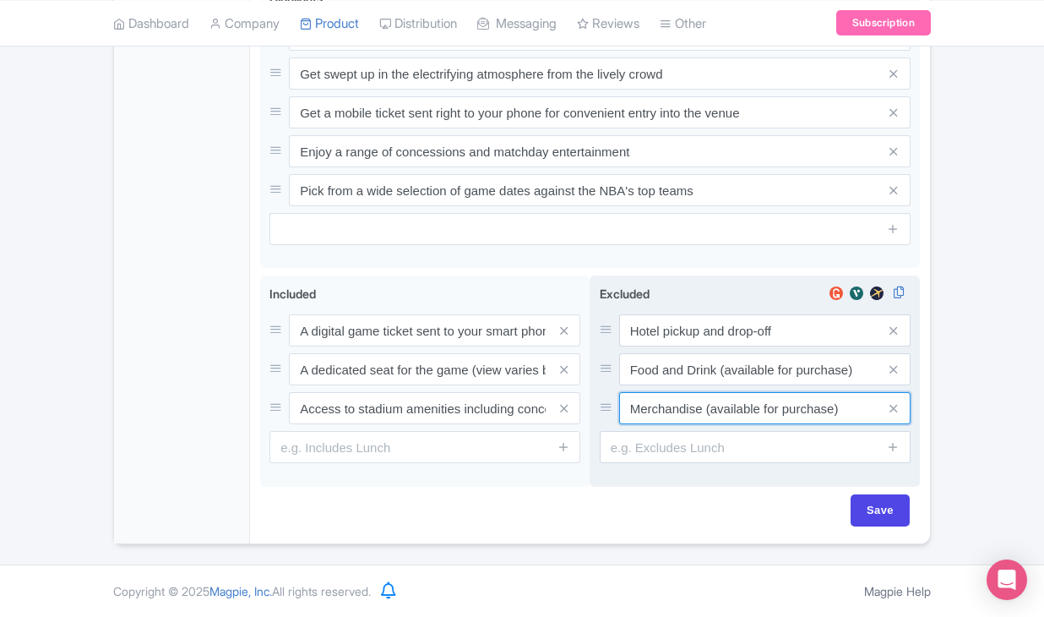
click at [650, 346] on input "Merchandise (available for purchase)" at bounding box center [764, 330] width 291 height 32
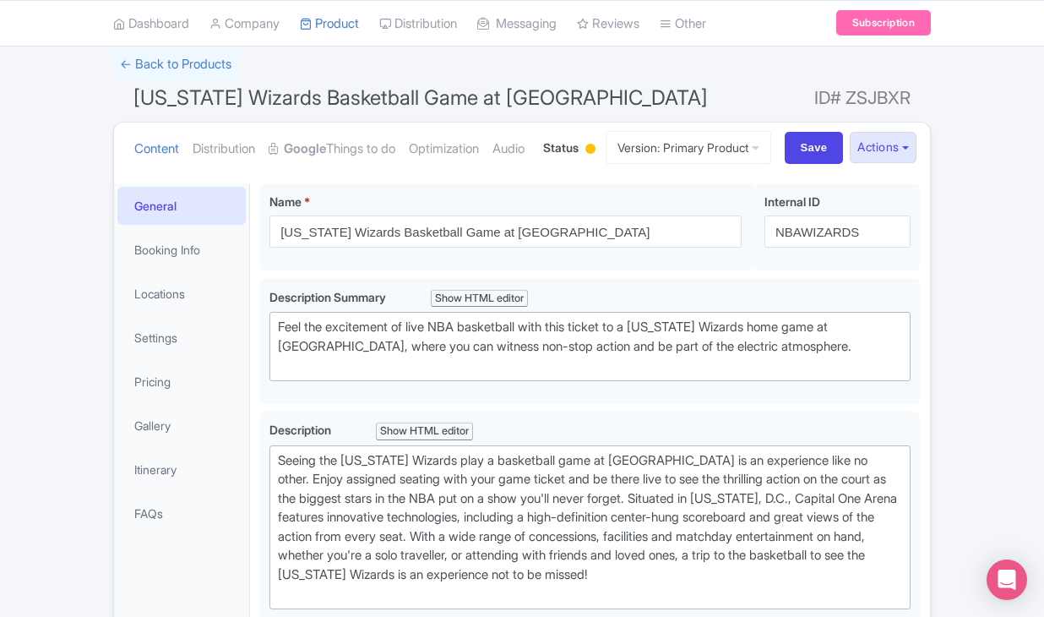
scroll to position [92, 0]
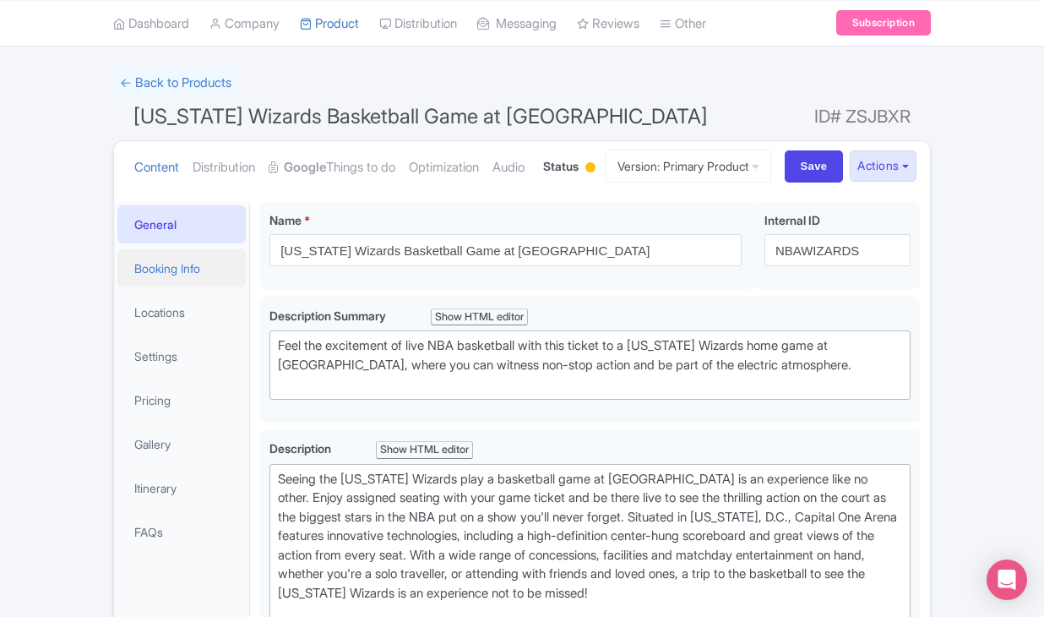
click at [201, 287] on link "Booking Info" at bounding box center [181, 268] width 128 height 38
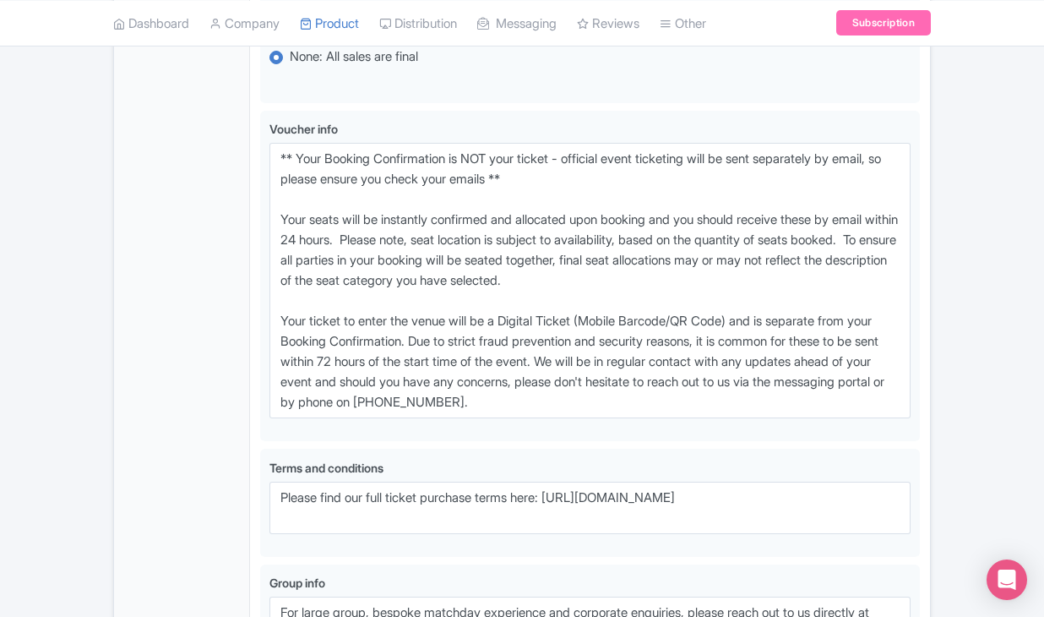
scroll to position [1180, 0]
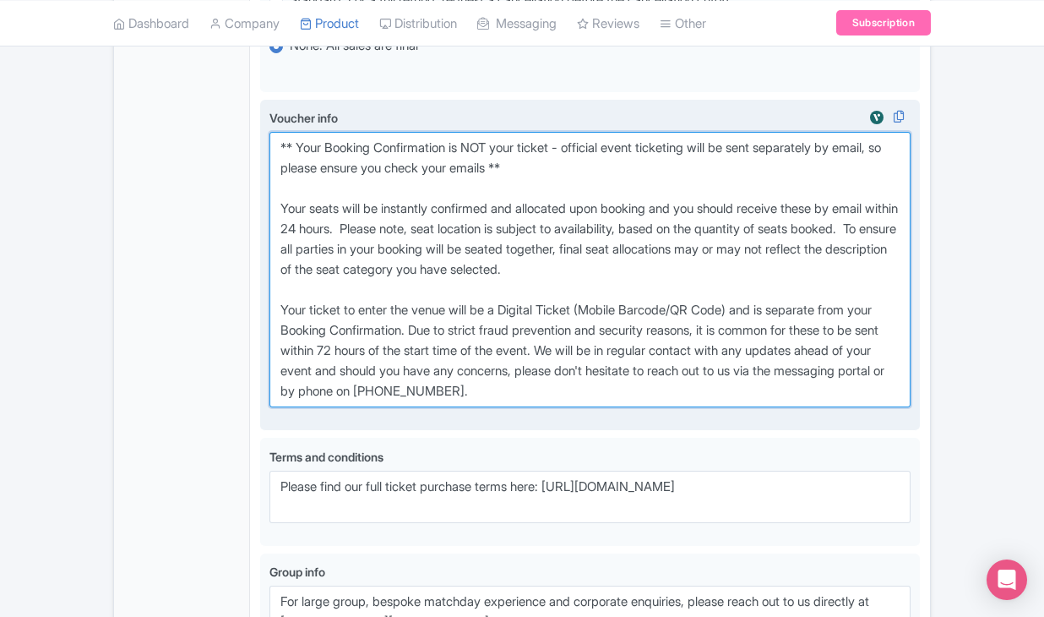
drag, startPoint x: 276, startPoint y: 239, endPoint x: 669, endPoint y: 495, distance: 468.9
click at [669, 407] on textarea "** Your Booking Confirmation is NOT your ticket - official event ticketing will…" at bounding box center [589, 269] width 641 height 275
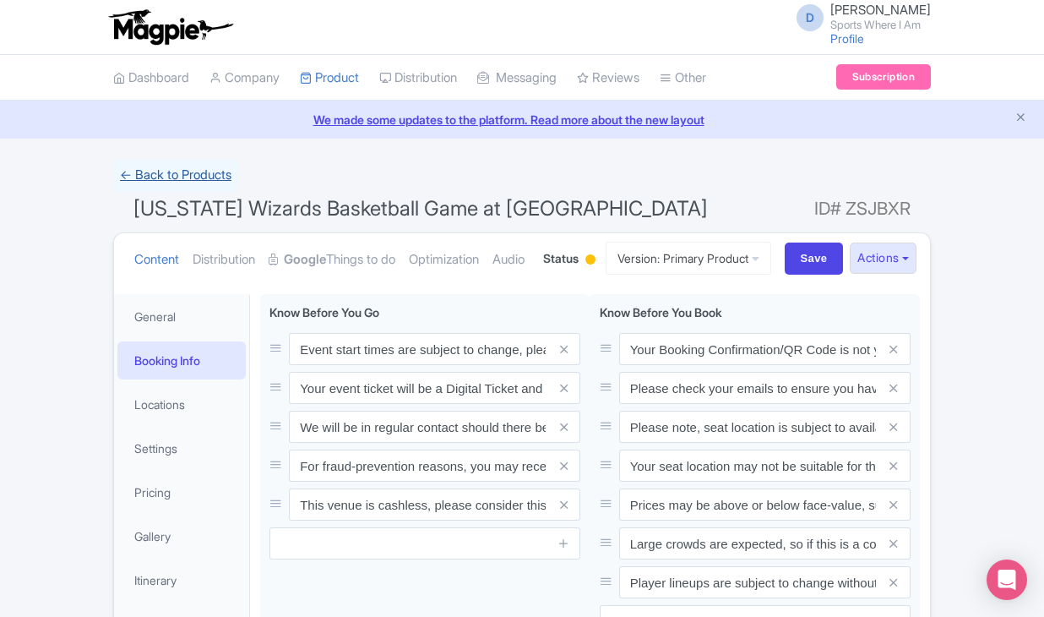
scroll to position [0, 0]
click at [214, 172] on link "← Back to Products" at bounding box center [175, 175] width 125 height 33
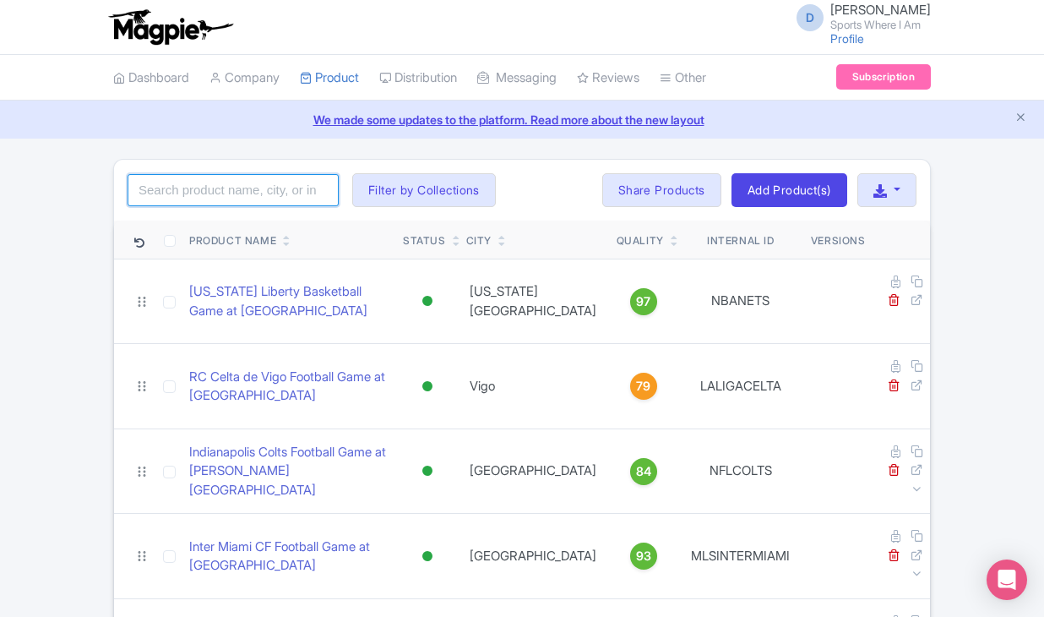
click at [270, 192] on input "search" at bounding box center [233, 190] width 211 height 32
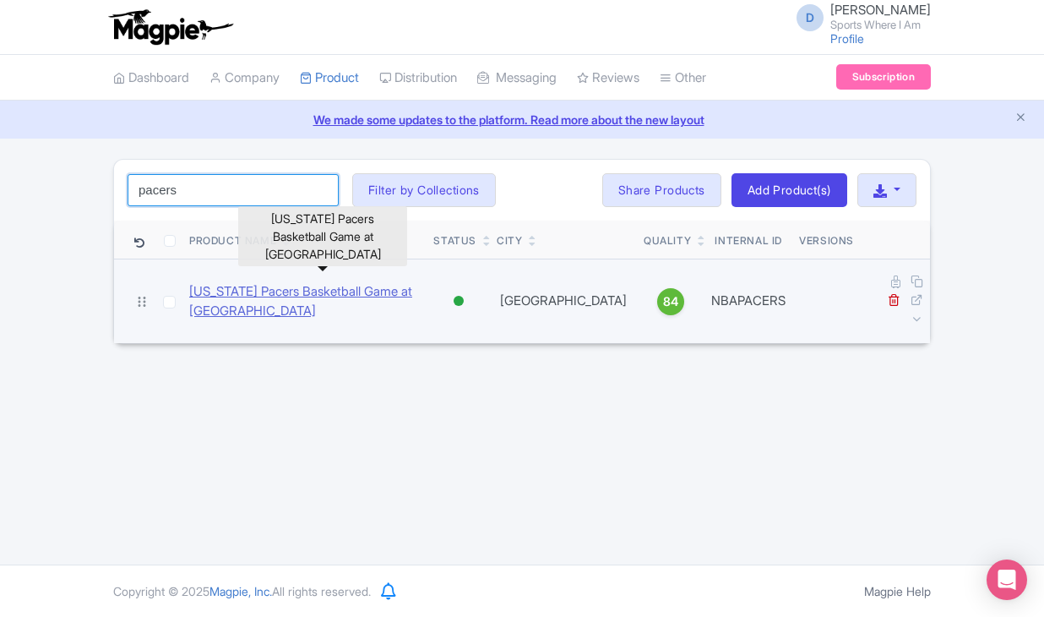
type input "pacers"
click at [258, 284] on link "[US_STATE] Pacers Basketball Game at [GEOGRAPHIC_DATA]" at bounding box center [304, 301] width 231 height 38
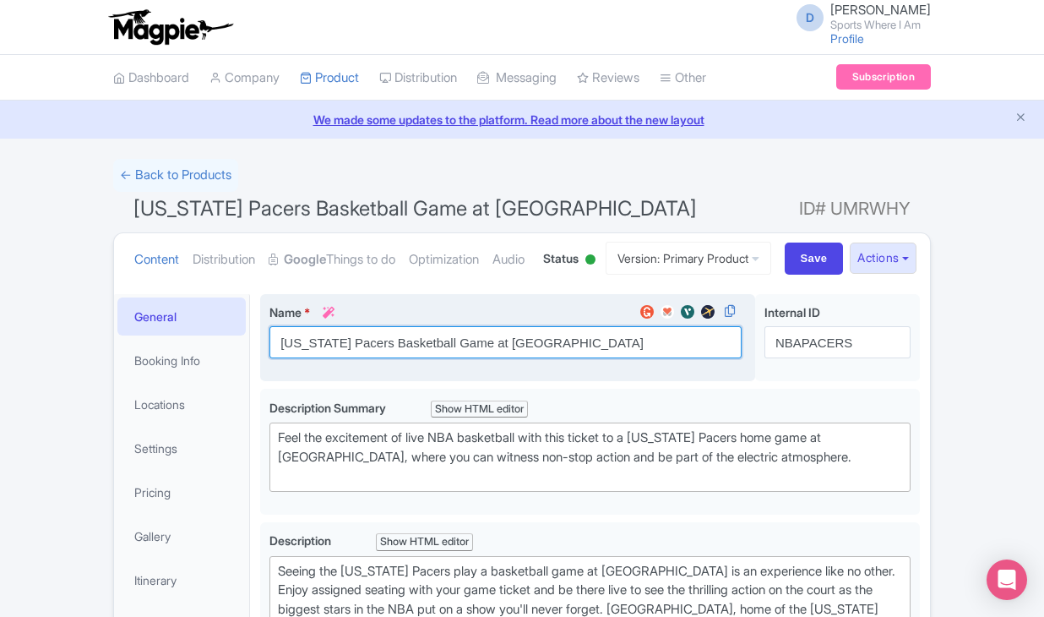
click at [321, 358] on input "[US_STATE] Pacers Basketball Game at [GEOGRAPHIC_DATA]" at bounding box center [505, 342] width 472 height 32
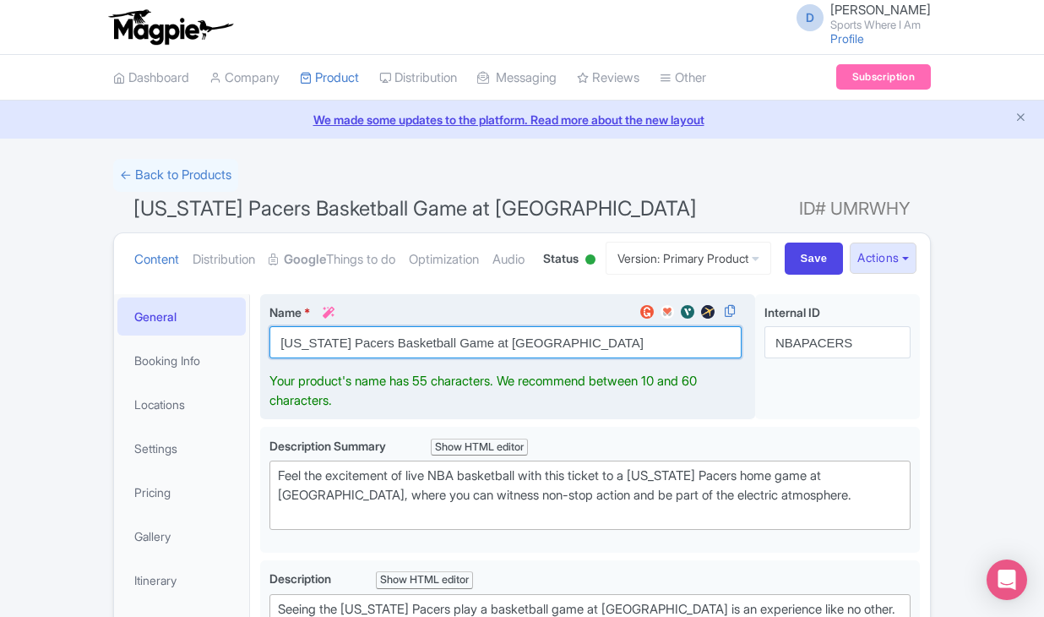
click at [321, 358] on input "[US_STATE] Pacers Basketball Game at [GEOGRAPHIC_DATA]" at bounding box center [505, 342] width 472 height 32
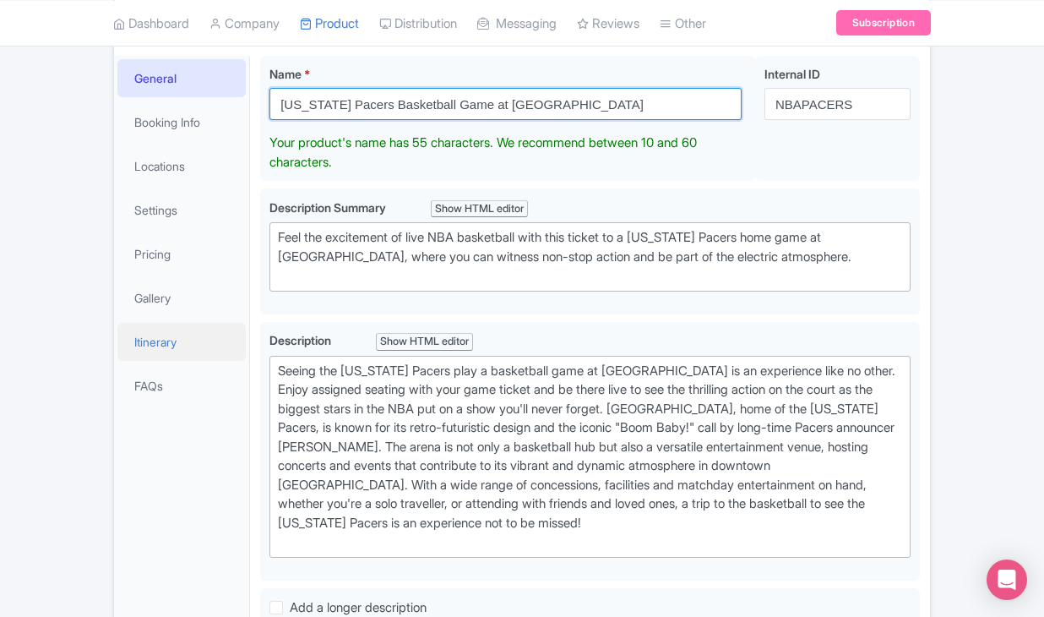
scroll to position [251, 0]
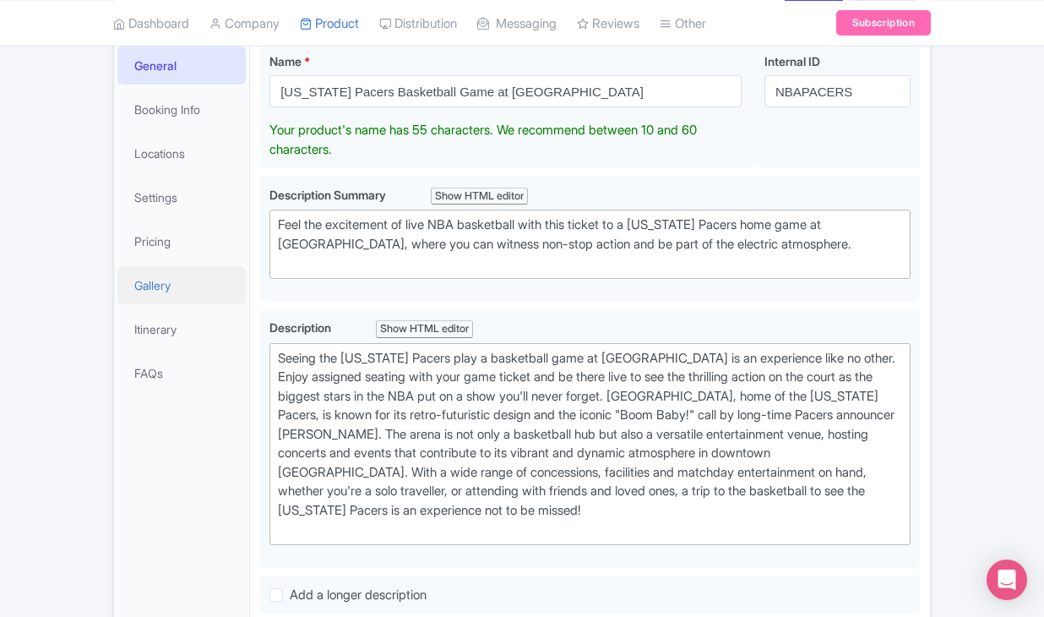
click at [161, 304] on link "Gallery" at bounding box center [181, 285] width 128 height 38
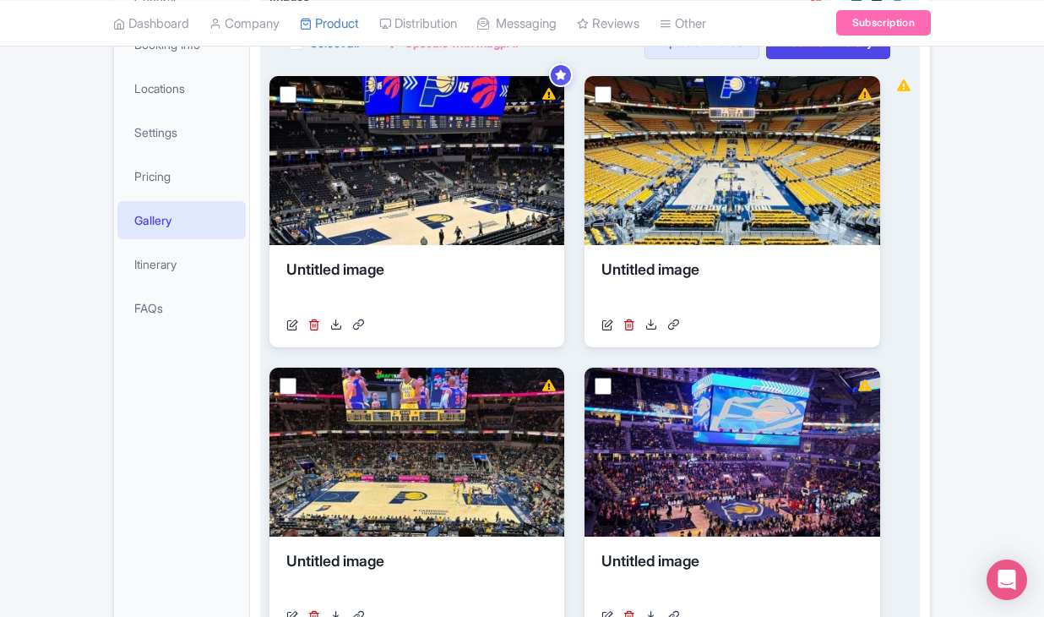
scroll to position [253, 0]
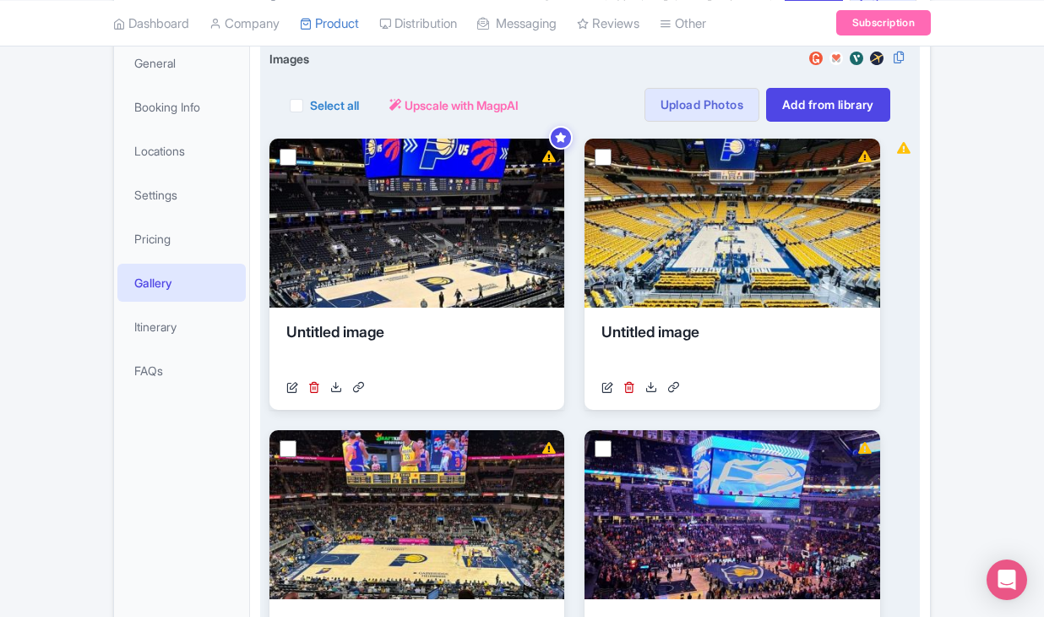
click at [305, 122] on div "Select all" at bounding box center [324, 105] width 69 height 34
click at [310, 114] on label "Select all" at bounding box center [334, 105] width 49 height 18
click at [310, 106] on input "Select all" at bounding box center [315, 100] width 11 height 11
checkbox input "true"
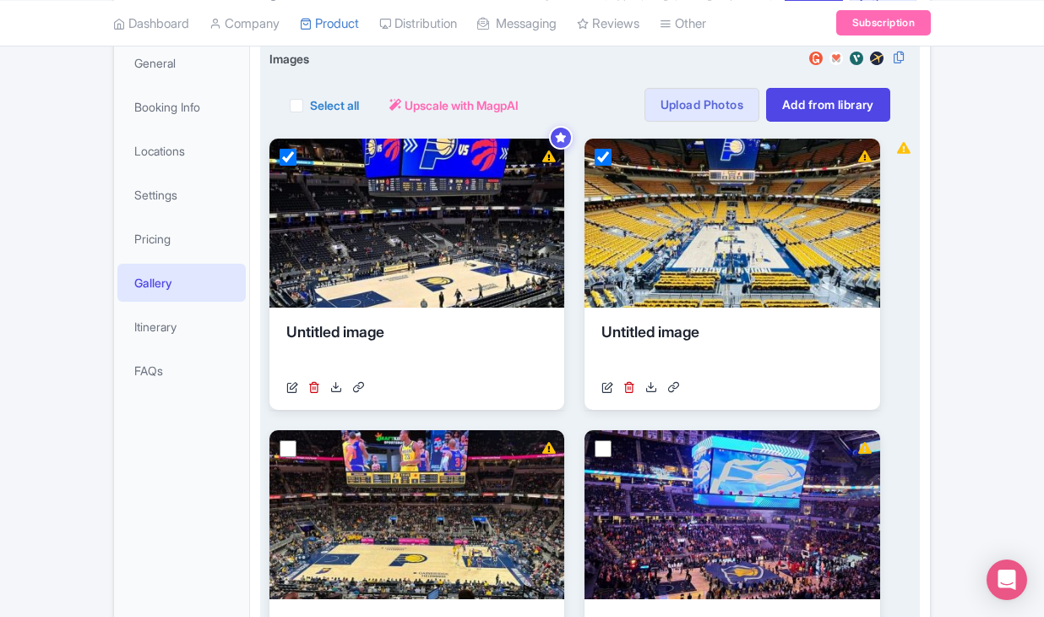
checkbox input "true"
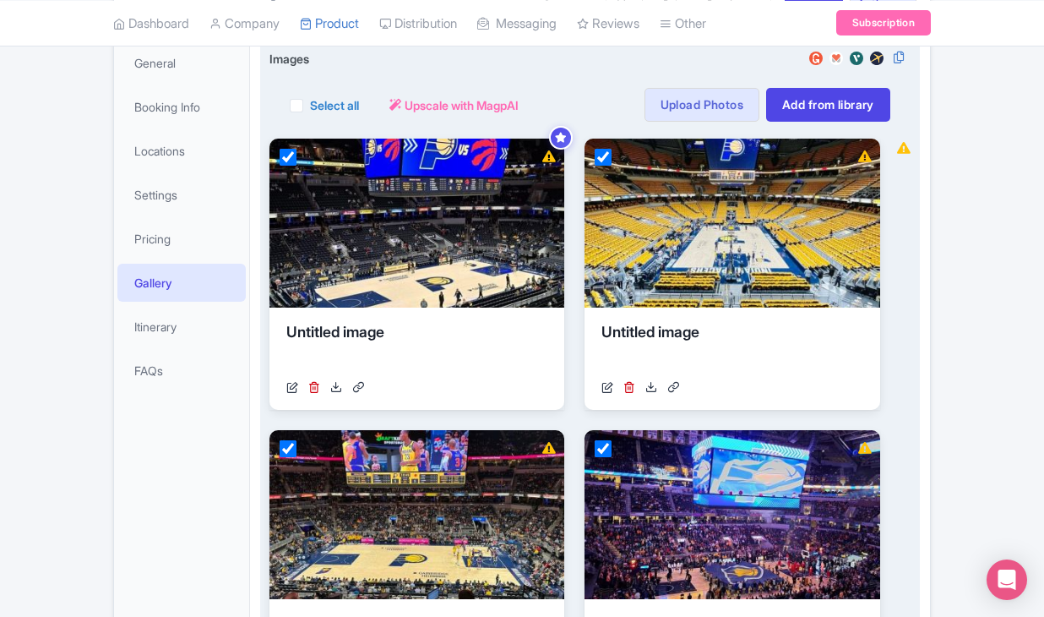
checkbox input "true"
click at [407, 122] on button "Actions" at bounding box center [409, 105] width 67 height 34
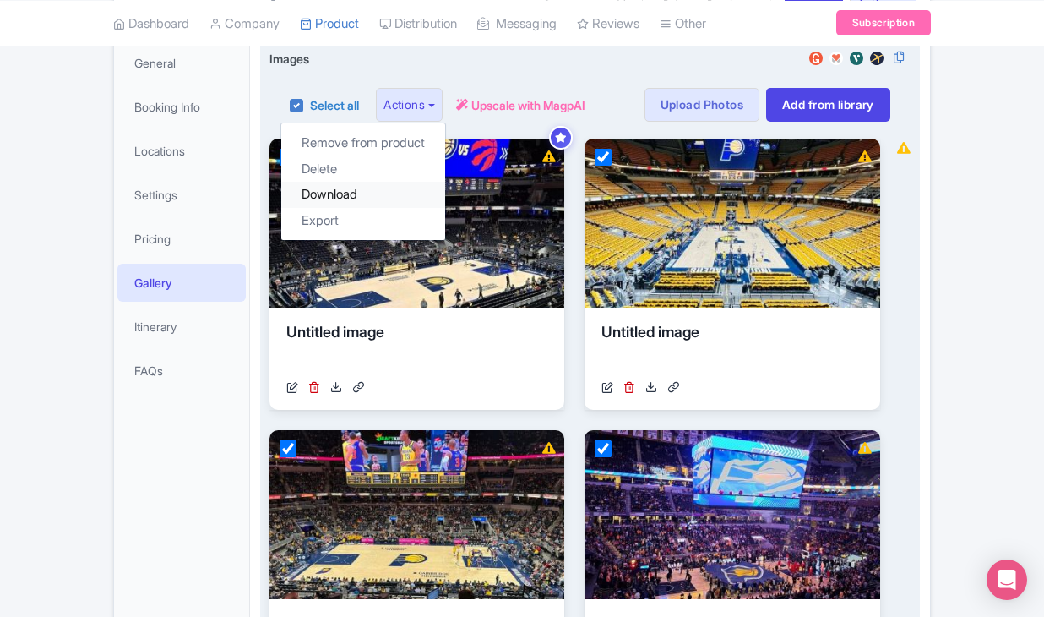
click at [398, 208] on link "Download" at bounding box center [363, 195] width 164 height 26
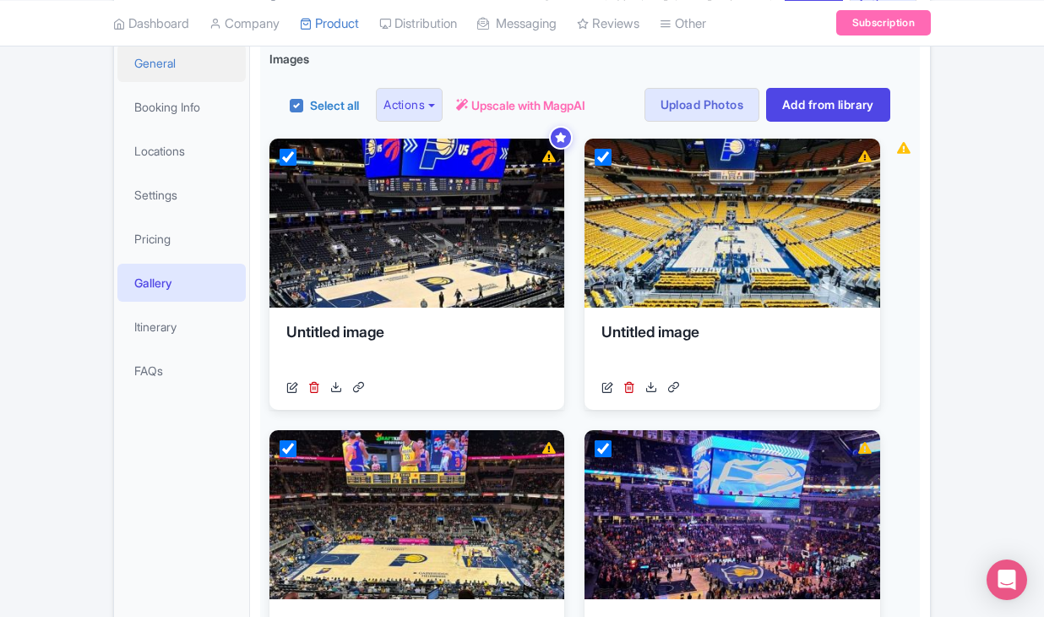
click at [170, 82] on link "General" at bounding box center [181, 63] width 128 height 38
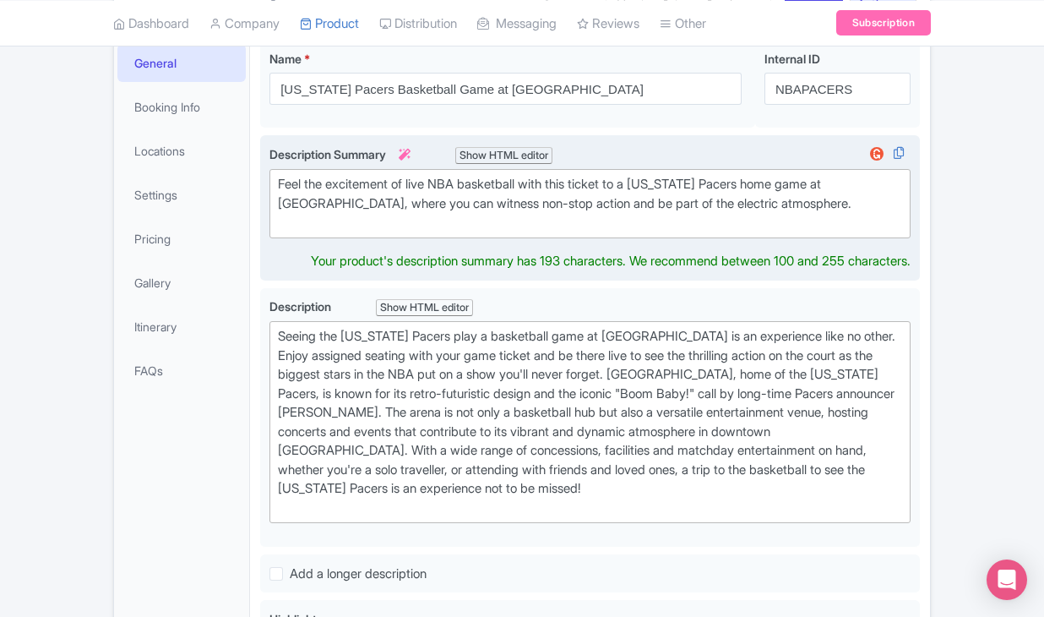
click at [317, 232] on div "Feel the excitement of live NBA basketball with this ticket to a [US_STATE] Pac…" at bounding box center [590, 203] width 624 height 57
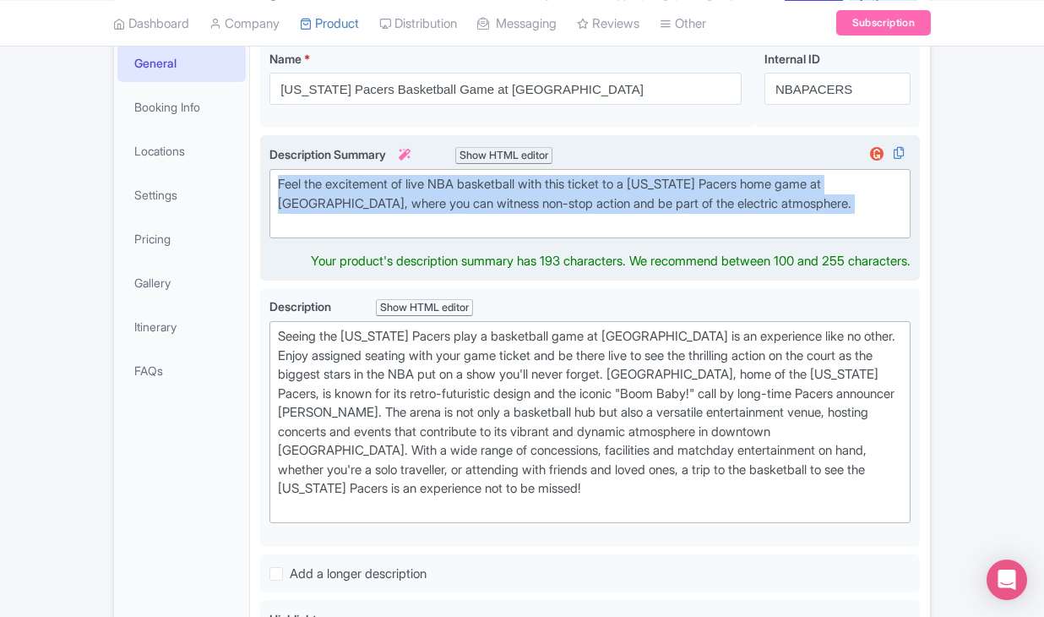
click at [317, 232] on div "Feel the excitement of live NBA basketball with this ticket to a [US_STATE] Pac…" at bounding box center [590, 203] width 624 height 57
type trix-editor "<div>Feel the excitement of live NBA basketball with this ticket to a [US_STATE…"
copy div "Feel the excitement of live NBA basketball with this ticket to a [US_STATE] Pac…"
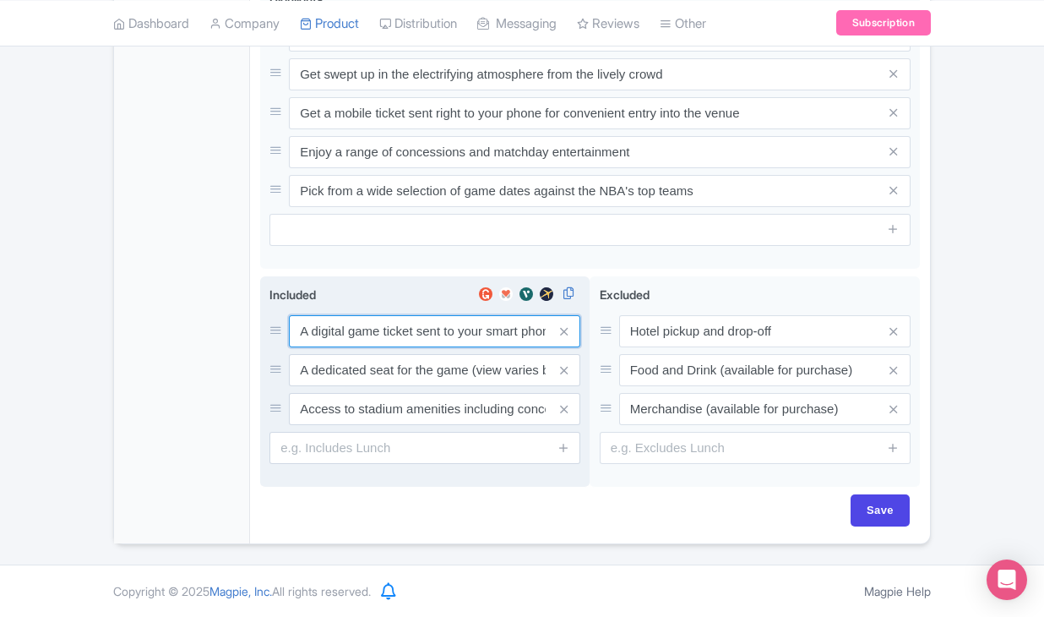
click at [345, 346] on input "A digital game ticket sent to your smart phone" at bounding box center [434, 331] width 291 height 32
click at [345, 346] on input "A digital game ticket sent to your smart phone" at bounding box center [434, 330] width 291 height 32
click at [404, 346] on input "A dedicated seat for the game (view varies by seat category)" at bounding box center [434, 330] width 291 height 32
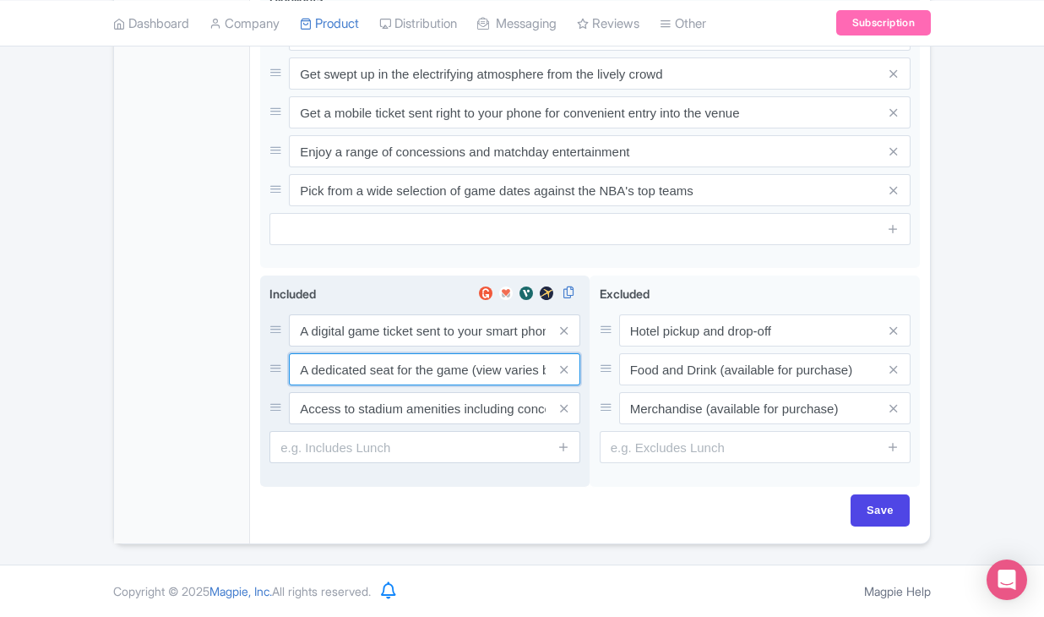
click at [404, 346] on input "A dedicated seat for the game (view varies by seat category)" at bounding box center [434, 330] width 291 height 32
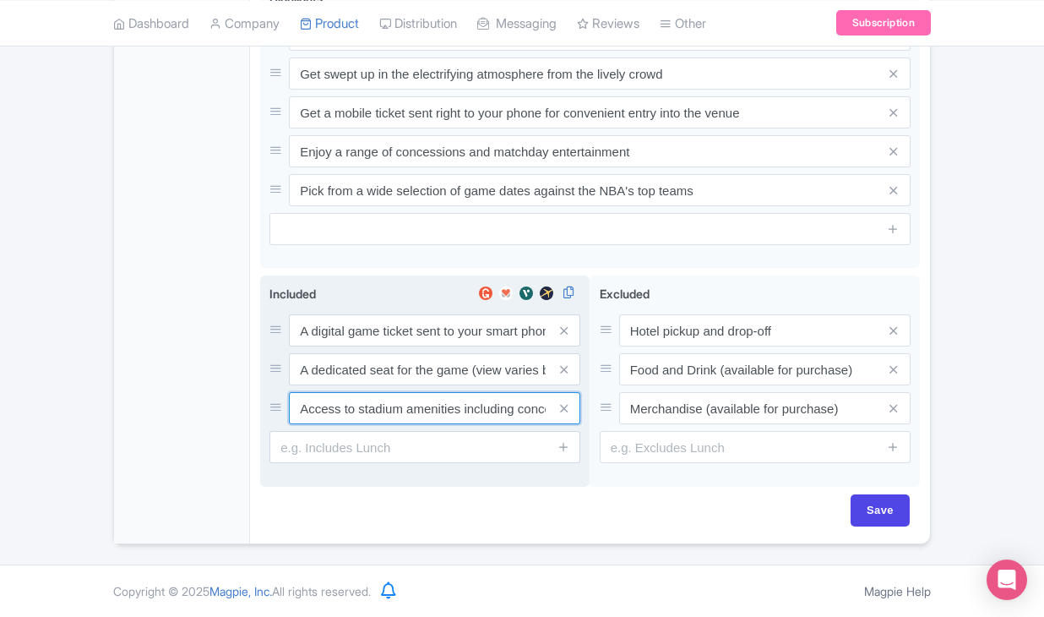
click at [427, 346] on input "Access to stadium amenities including concessions and matchday activations" at bounding box center [434, 330] width 291 height 32
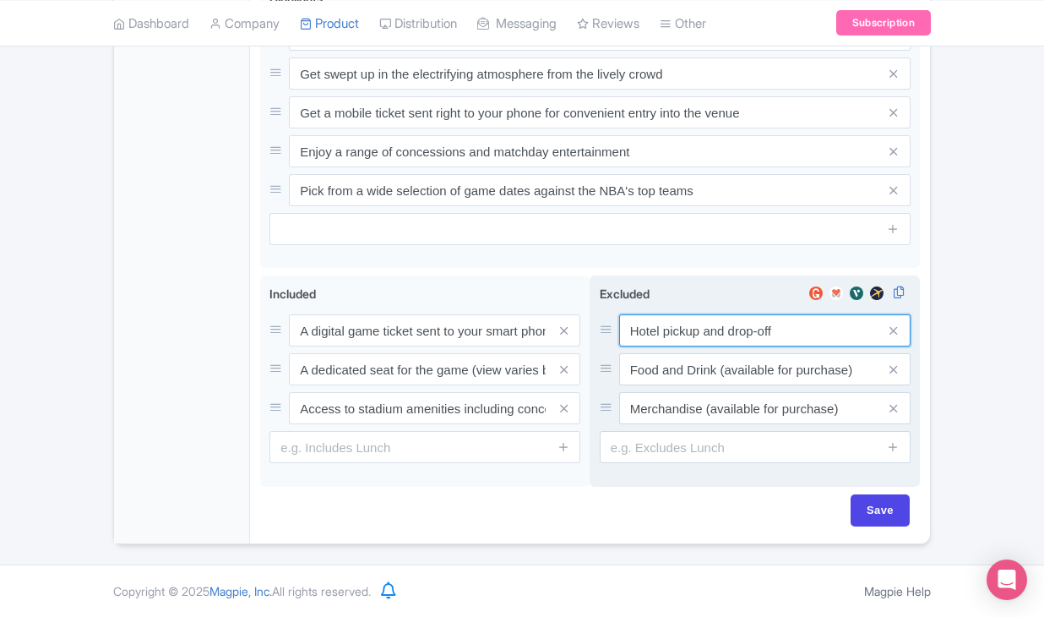
click at [675, 329] on input "Hotel pickup and drop-off" at bounding box center [764, 330] width 291 height 32
click at [657, 346] on input "Food and Drink (available for purchase)" at bounding box center [764, 330] width 291 height 32
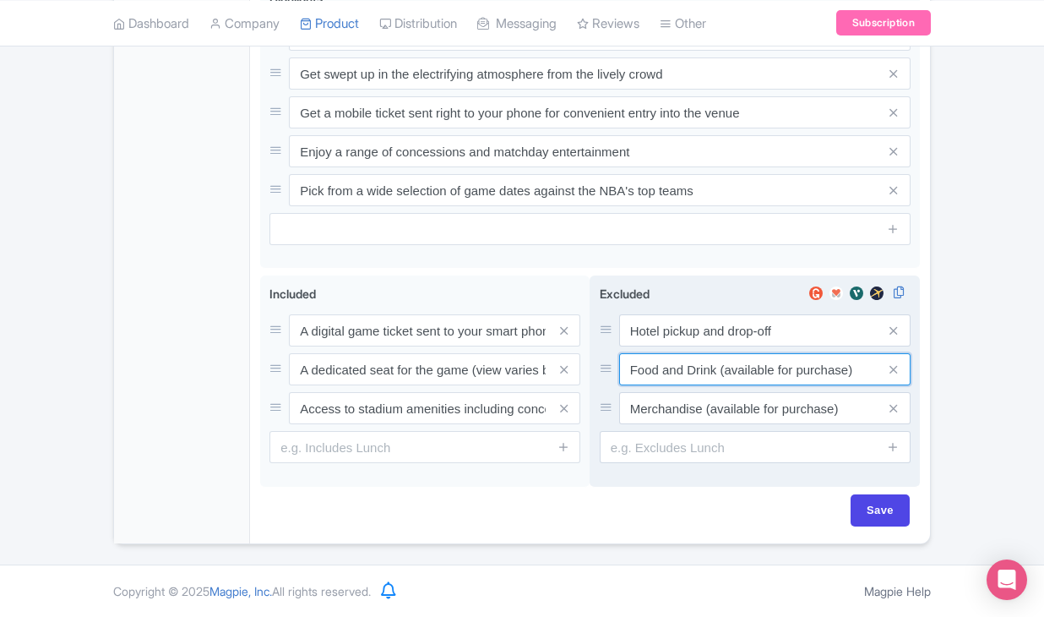
click at [657, 346] on input "Food and Drink (available for purchase)" at bounding box center [764, 330] width 291 height 32
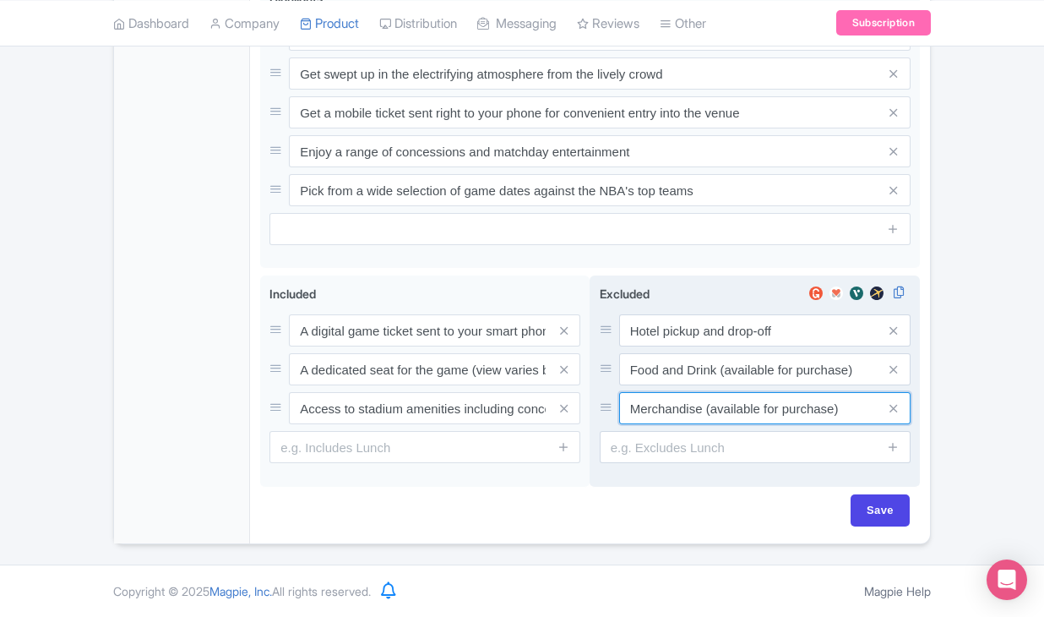
click at [687, 346] on input "Merchandise (available for purchase)" at bounding box center [764, 330] width 291 height 32
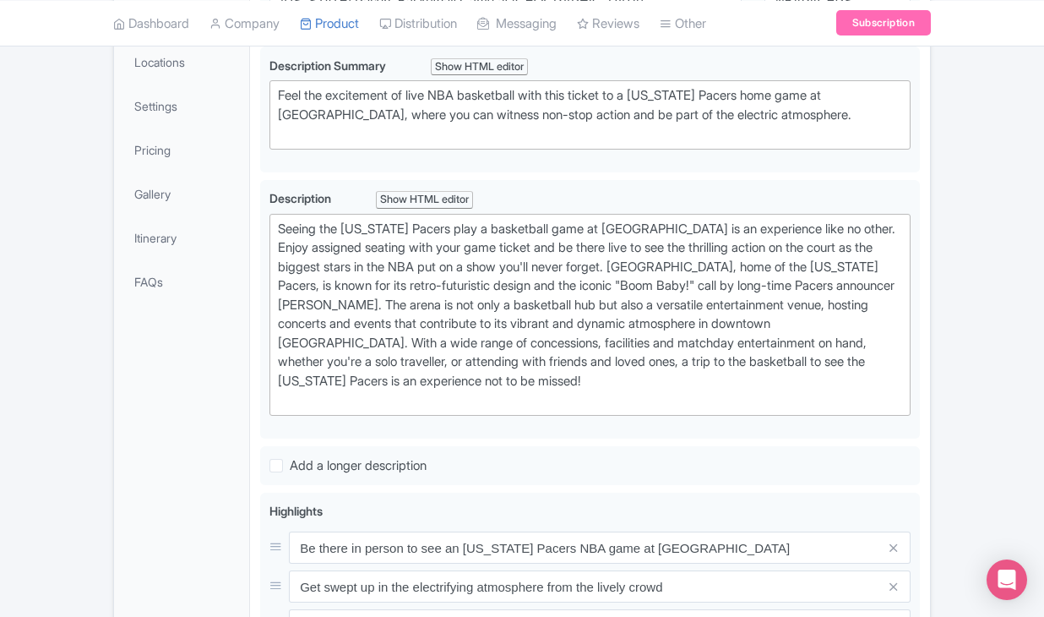
scroll to position [135, 0]
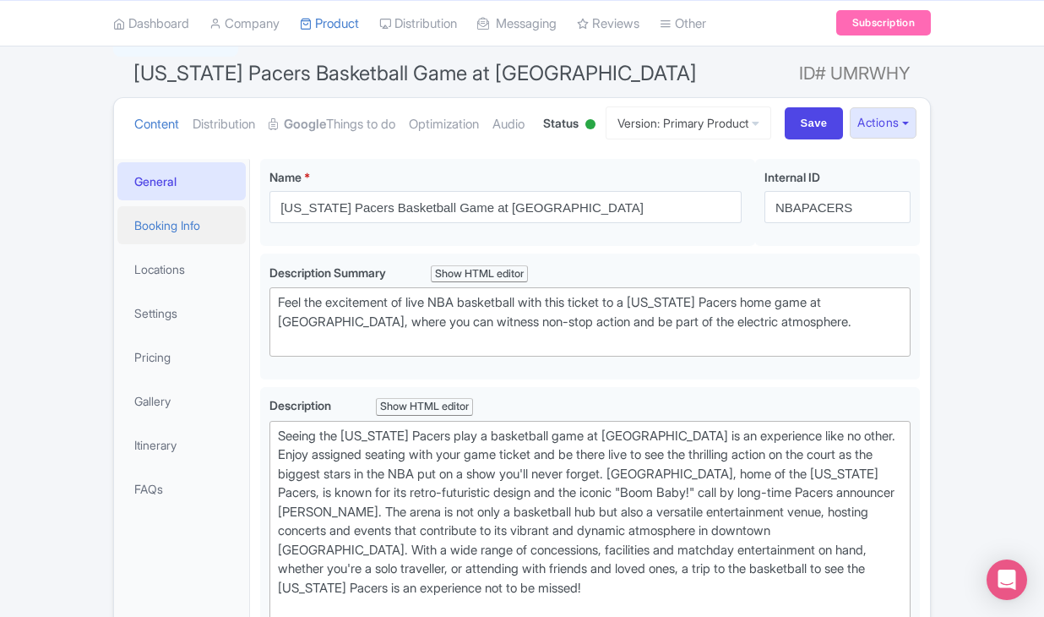
click at [196, 244] on link "Booking Info" at bounding box center [181, 225] width 128 height 38
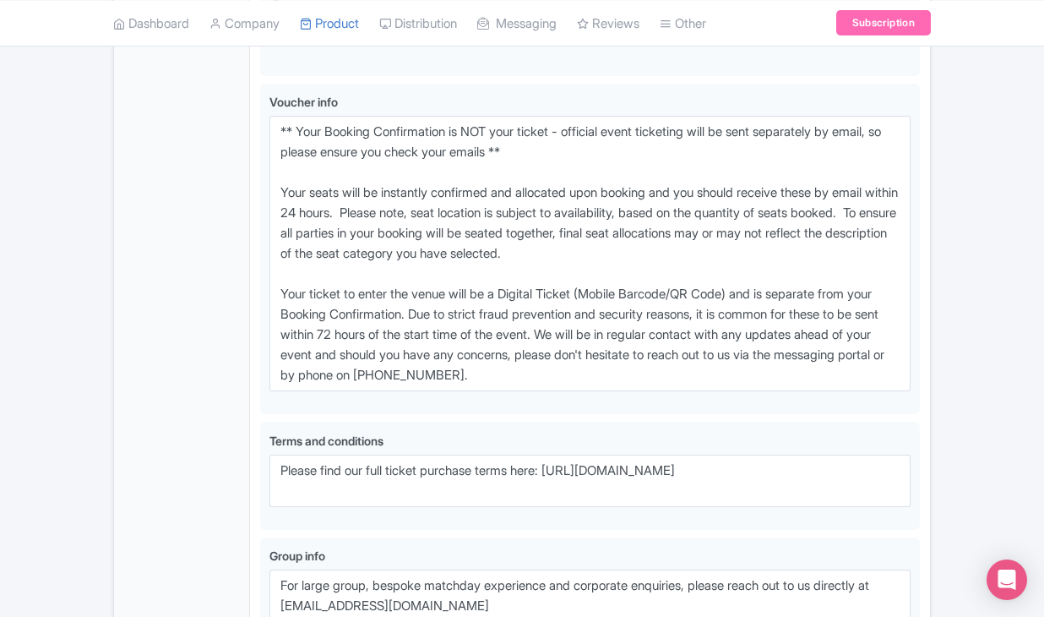
scroll to position [1201, 0]
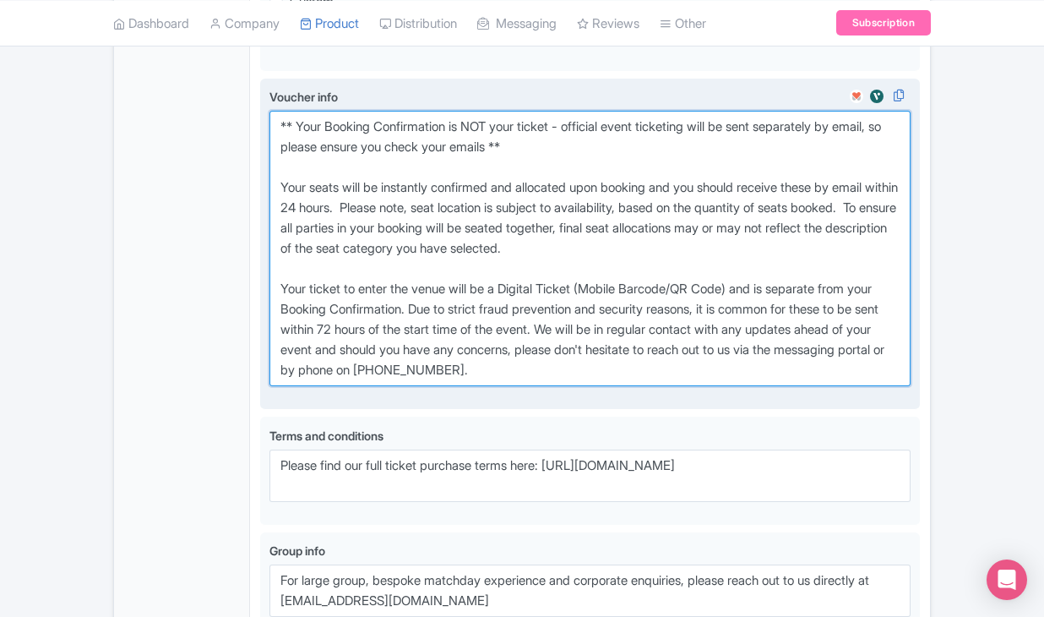
drag, startPoint x: 280, startPoint y: 211, endPoint x: 568, endPoint y: 475, distance: 390.5
click at [568, 386] on textarea "** Your Booking Confirmation is NOT your ticket - official event ticketing will…" at bounding box center [589, 248] width 641 height 275
